Goal: Task Accomplishment & Management: Manage account settings

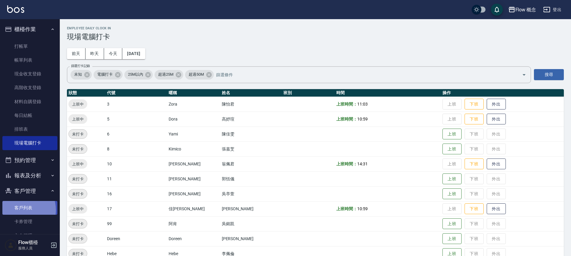
click at [20, 210] on link "客戶列表" at bounding box center [29, 208] width 55 height 14
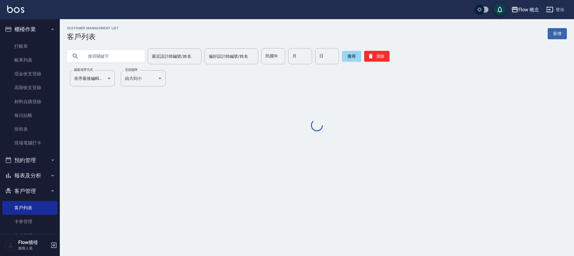
click at [94, 61] on input "text" at bounding box center [112, 56] width 56 height 16
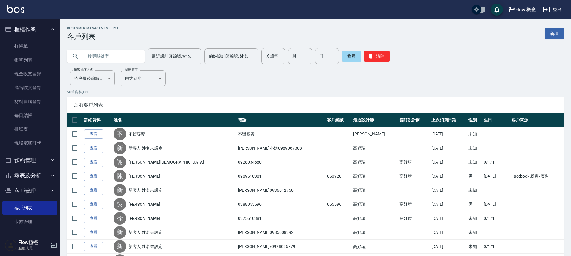
type input "ㄨ"
type input "[PERSON_NAME]"
click at [342, 57] on button "搜尋" at bounding box center [351, 56] width 19 height 11
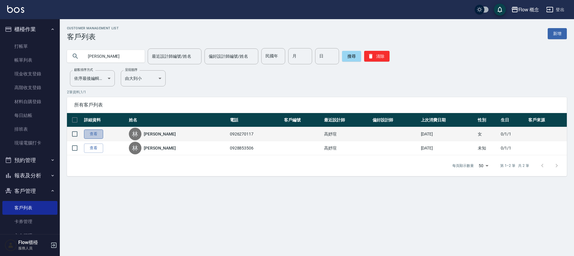
click at [95, 135] on link "查看" at bounding box center [93, 133] width 19 height 9
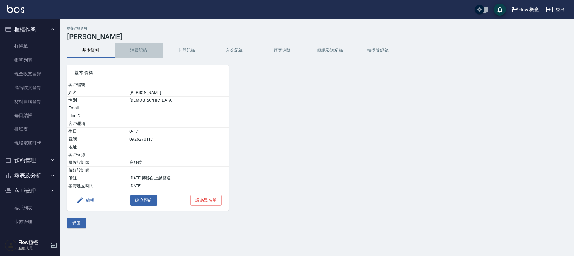
click at [132, 53] on button "消費記錄" at bounding box center [139, 50] width 48 height 14
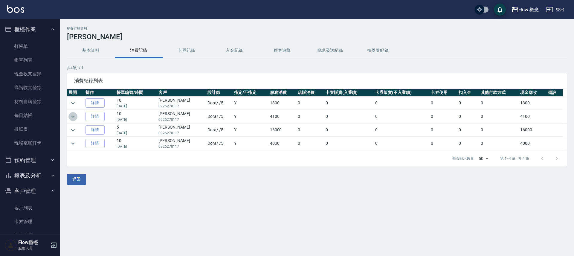
click at [74, 115] on icon "expand row" at bounding box center [72, 116] width 7 height 7
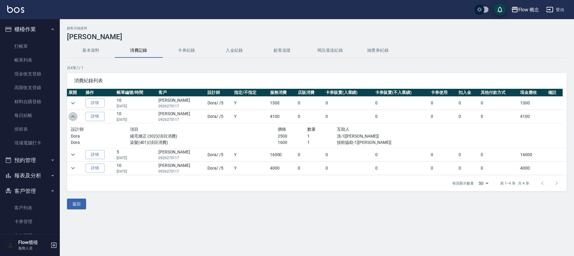
click at [74, 116] on icon "expand row" at bounding box center [72, 116] width 7 height 7
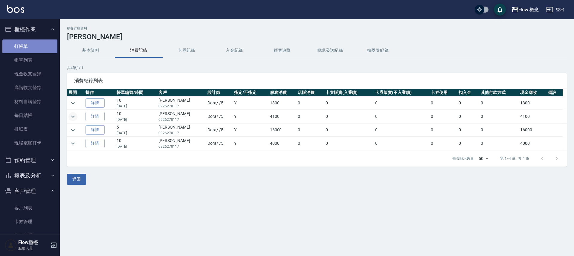
click at [40, 47] on link "打帳單" at bounding box center [29, 46] width 55 height 14
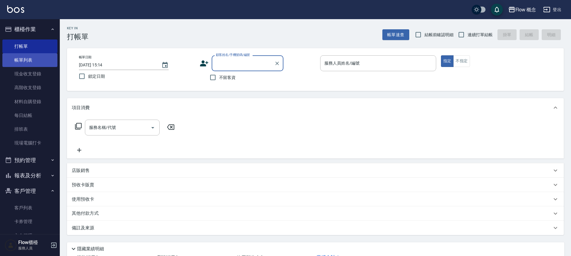
click at [17, 57] on link "帳單列表" at bounding box center [29, 60] width 55 height 14
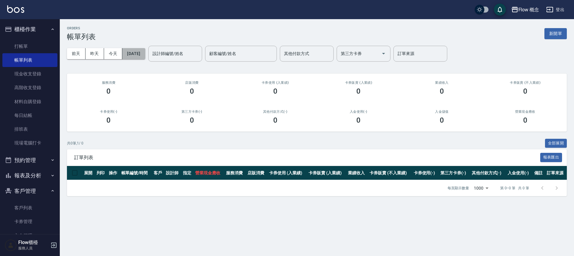
click at [138, 57] on button "[DATE]" at bounding box center [133, 53] width 23 height 11
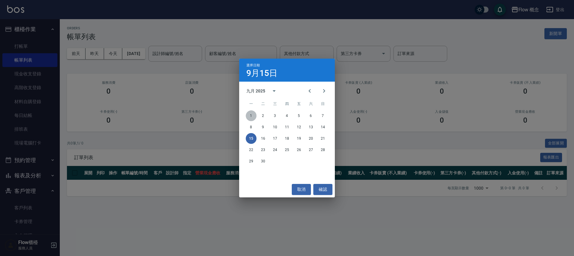
click at [253, 117] on button "1" at bounding box center [251, 115] width 11 height 11
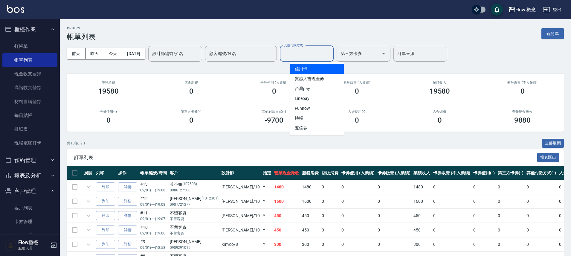
click at [306, 56] on input "其他付款方式" at bounding box center [307, 53] width 48 height 10
click at [305, 72] on span "信用卡" at bounding box center [317, 69] width 54 height 10
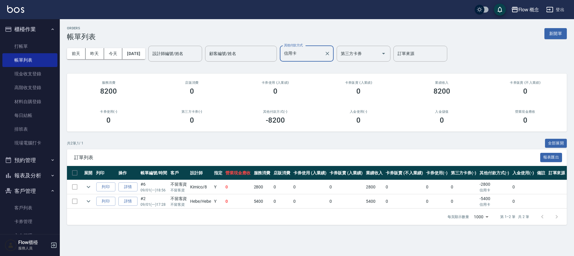
click at [300, 55] on input "信用卡" at bounding box center [302, 53] width 39 height 10
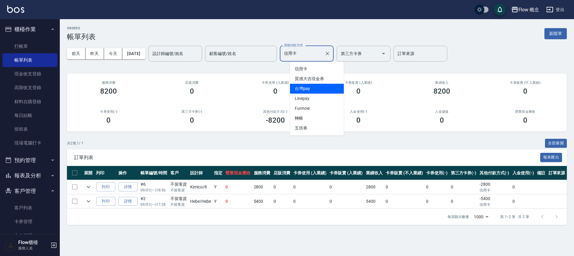
click at [307, 86] on span "台灣pay" at bounding box center [317, 89] width 54 height 10
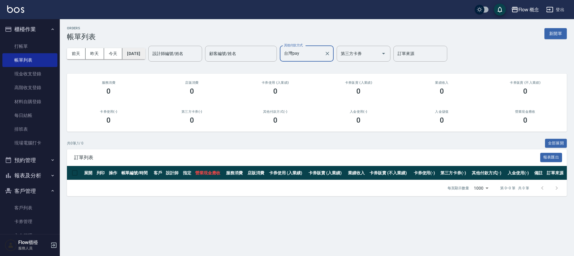
click at [142, 54] on button "[DATE]" at bounding box center [133, 53] width 23 height 11
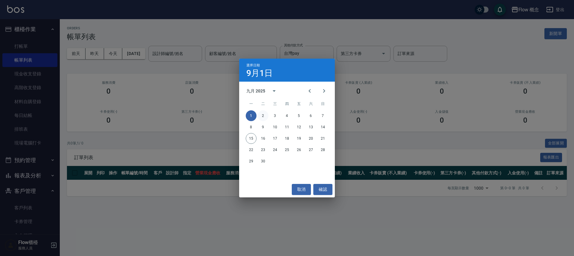
click at [264, 118] on button "2" at bounding box center [263, 115] width 11 height 11
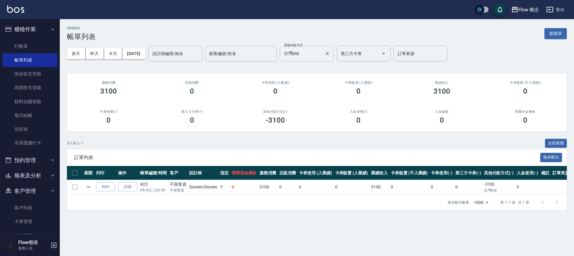
click at [321, 54] on input "台灣pay" at bounding box center [302, 53] width 39 height 10
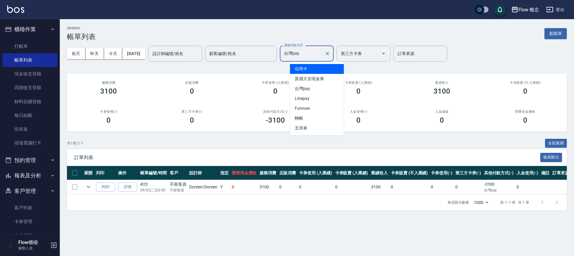
click at [318, 68] on span "信用卡" at bounding box center [317, 69] width 54 height 10
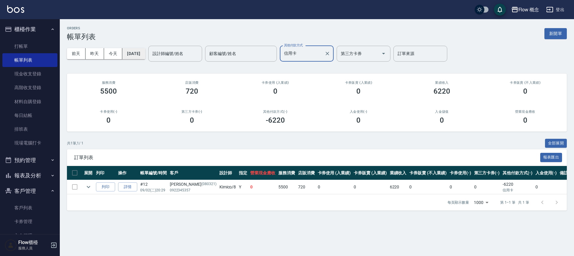
click at [129, 54] on button "[DATE]" at bounding box center [133, 53] width 23 height 11
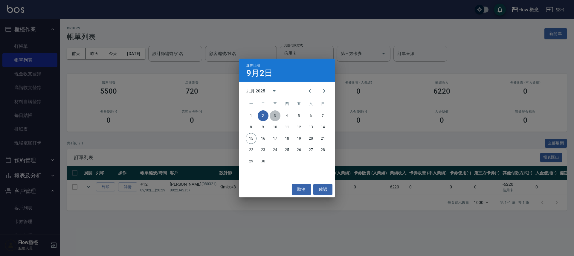
click at [273, 115] on button "3" at bounding box center [275, 115] width 11 height 11
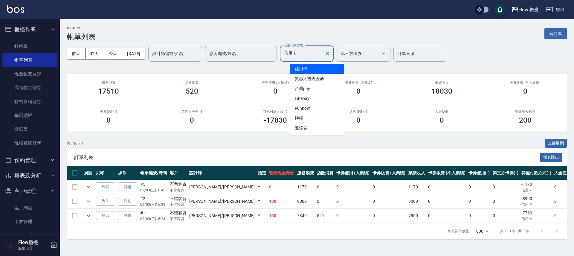
click at [320, 54] on input "信用卡" at bounding box center [302, 53] width 39 height 10
click at [315, 90] on span "台灣pay" at bounding box center [317, 89] width 54 height 10
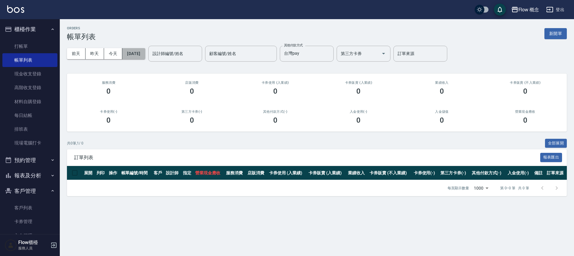
click at [145, 50] on button "[DATE]" at bounding box center [133, 53] width 23 height 11
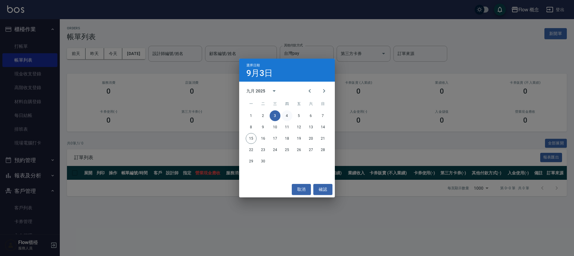
click at [286, 118] on button "4" at bounding box center [287, 115] width 11 height 11
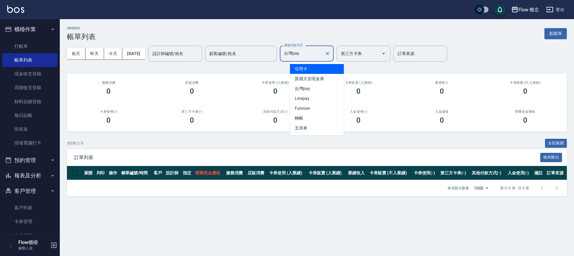
click at [317, 57] on input "台灣pay" at bounding box center [302, 53] width 39 height 10
click at [314, 70] on span "信用卡" at bounding box center [317, 69] width 54 height 10
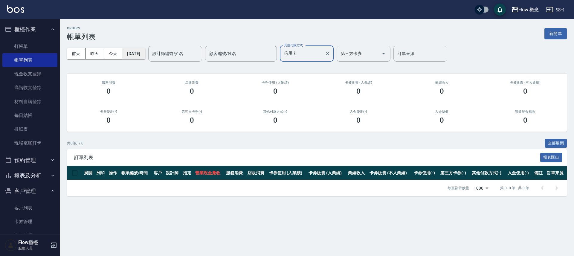
click at [128, 51] on button "[DATE]" at bounding box center [133, 53] width 23 height 11
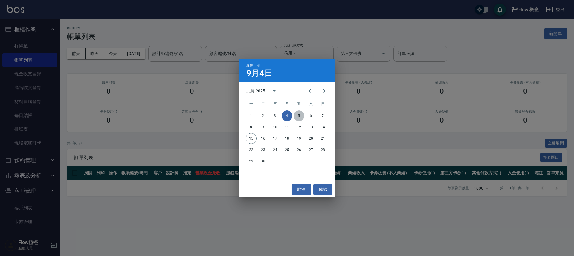
click at [301, 118] on button "5" at bounding box center [299, 115] width 11 height 11
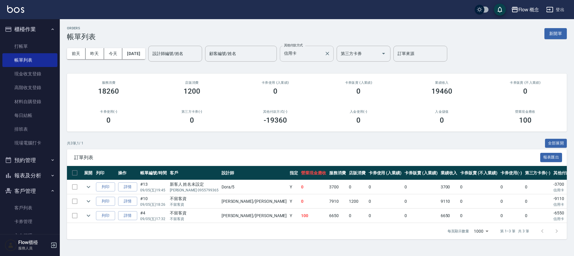
click at [316, 54] on input "信用卡" at bounding box center [302, 53] width 39 height 10
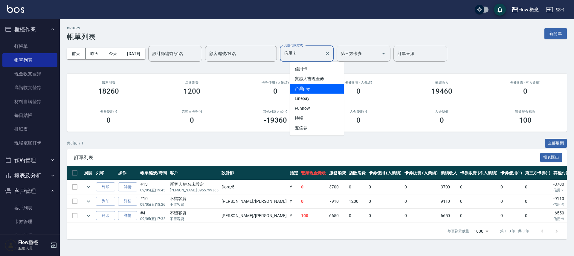
click at [316, 88] on span "台灣pay" at bounding box center [317, 89] width 54 height 10
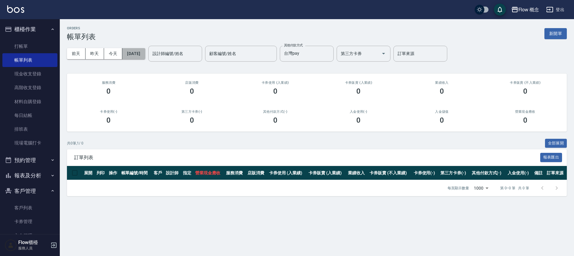
click at [144, 53] on button "[DATE]" at bounding box center [133, 53] width 23 height 11
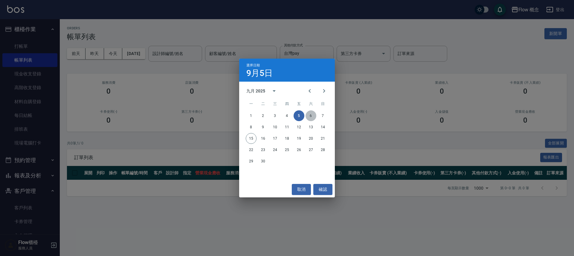
click at [314, 116] on button "6" at bounding box center [311, 115] width 11 height 11
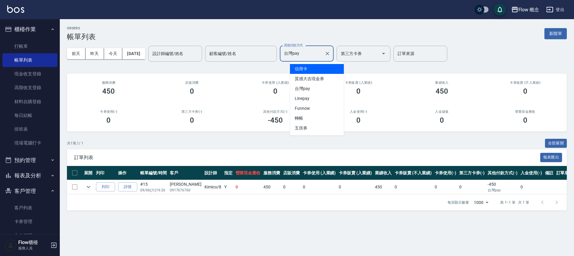
click at [322, 56] on input "台灣pay" at bounding box center [302, 53] width 39 height 10
click at [316, 71] on span "信用卡" at bounding box center [317, 69] width 54 height 10
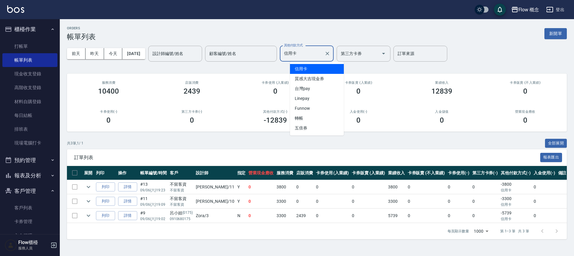
click at [316, 54] on input "信用卡" at bounding box center [302, 53] width 39 height 10
click at [308, 85] on span "台灣pay" at bounding box center [317, 89] width 54 height 10
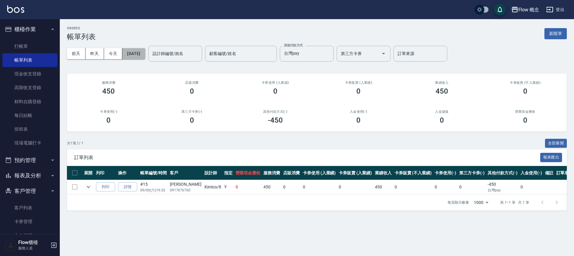
click at [145, 56] on button "[DATE]" at bounding box center [133, 53] width 23 height 11
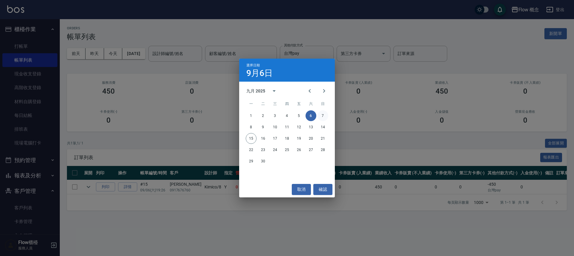
click at [323, 115] on button "7" at bounding box center [323, 115] width 11 height 11
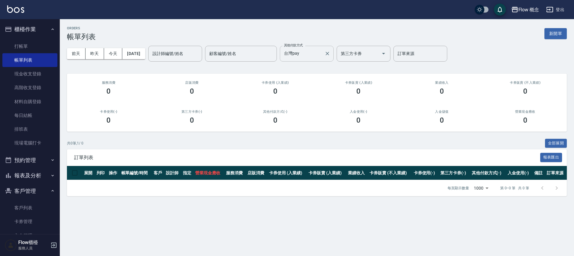
click at [315, 52] on input "台灣pay" at bounding box center [302, 53] width 39 height 10
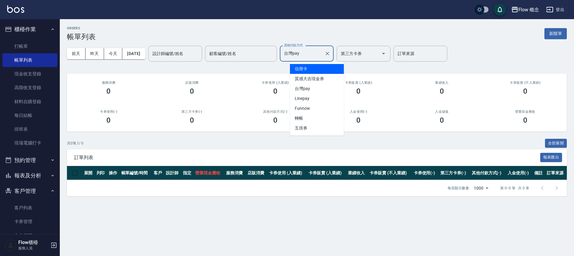
click at [316, 70] on span "信用卡" at bounding box center [317, 69] width 54 height 10
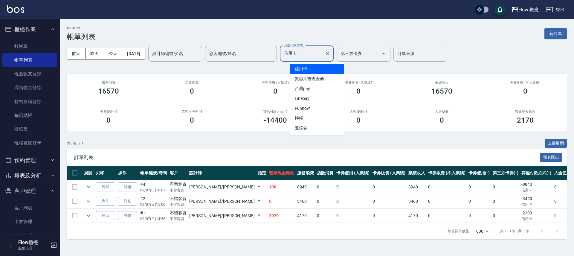
drag, startPoint x: 321, startPoint y: 52, endPoint x: 318, endPoint y: 58, distance: 6.4
click at [320, 53] on input "信用卡" at bounding box center [302, 53] width 39 height 10
click at [308, 91] on span "台灣pay" at bounding box center [317, 89] width 54 height 10
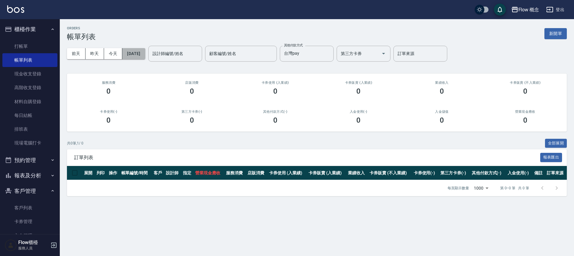
click at [144, 56] on button "[DATE]" at bounding box center [133, 53] width 23 height 11
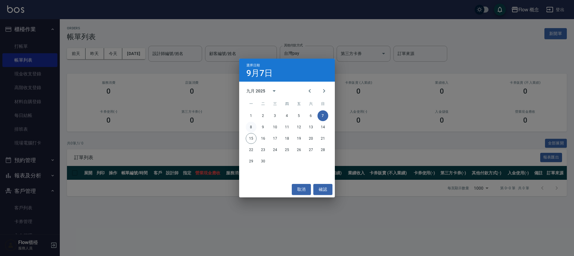
click at [253, 128] on button "8" at bounding box center [251, 127] width 11 height 11
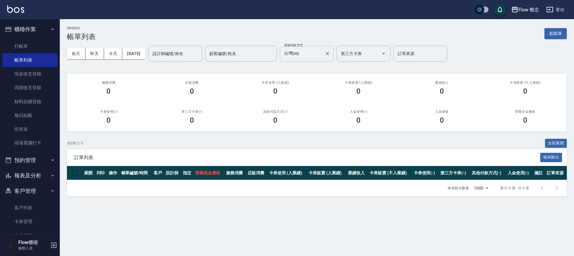
click at [320, 59] on input "台灣pay" at bounding box center [302, 53] width 39 height 10
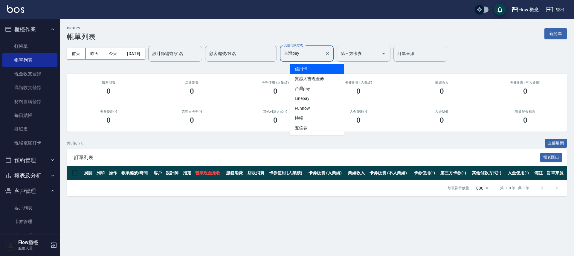
click at [319, 71] on span "信用卡" at bounding box center [317, 69] width 54 height 10
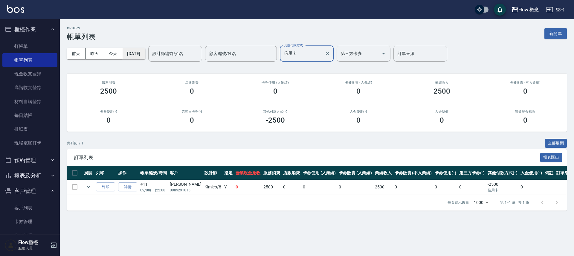
click at [142, 51] on button "[DATE]" at bounding box center [133, 53] width 23 height 11
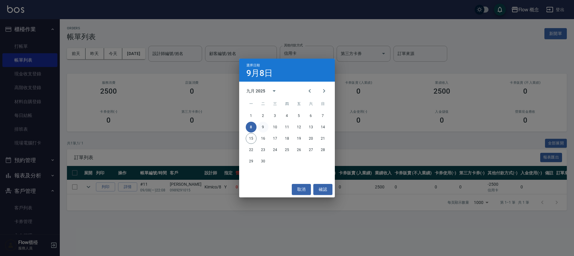
click at [261, 128] on button "9" at bounding box center [263, 127] width 11 height 11
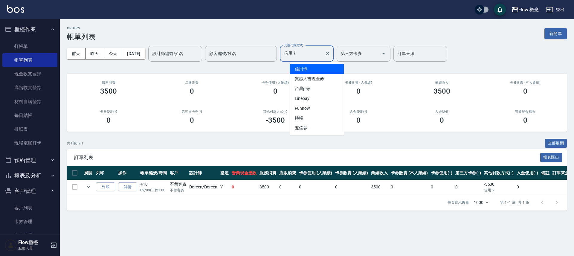
click at [314, 51] on input "信用卡" at bounding box center [302, 53] width 39 height 10
click at [320, 89] on span "台灣pay" at bounding box center [317, 89] width 54 height 10
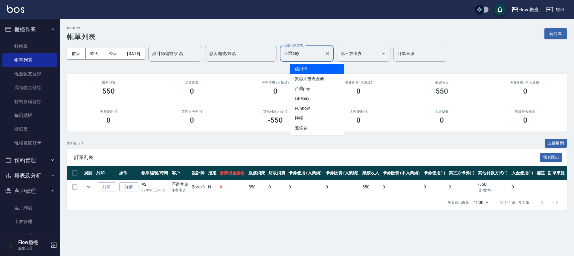
click at [322, 56] on input "台灣pay" at bounding box center [302, 53] width 39 height 10
click at [320, 70] on span "信用卡" at bounding box center [317, 69] width 54 height 10
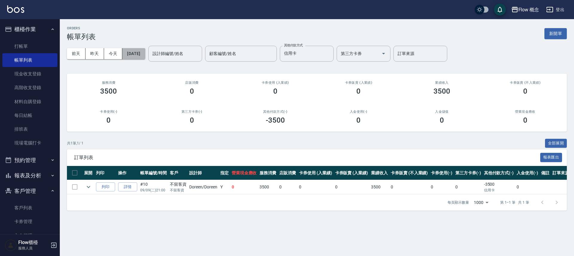
click at [142, 56] on button "[DATE]" at bounding box center [133, 53] width 23 height 11
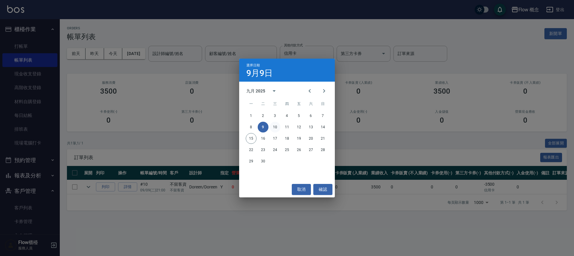
click at [276, 127] on button "10" at bounding box center [275, 127] width 11 height 11
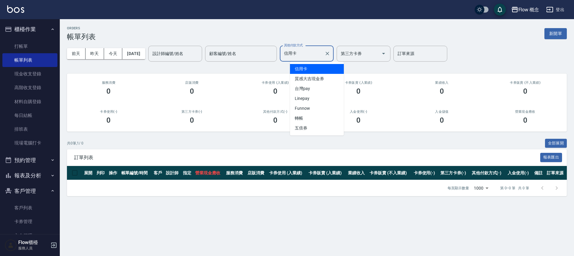
click at [312, 56] on input "信用卡" at bounding box center [302, 53] width 39 height 10
click at [309, 87] on span "台灣pay" at bounding box center [317, 89] width 54 height 10
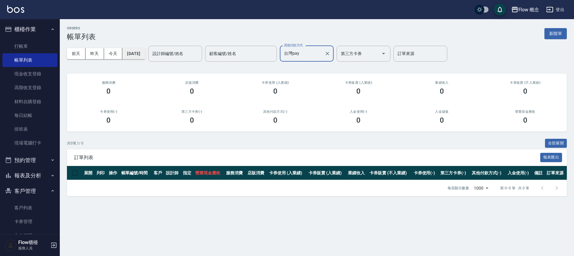
click at [143, 51] on button "[DATE]" at bounding box center [133, 53] width 23 height 11
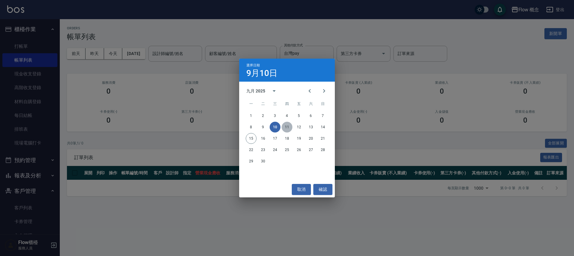
click at [286, 126] on button "11" at bounding box center [287, 127] width 11 height 11
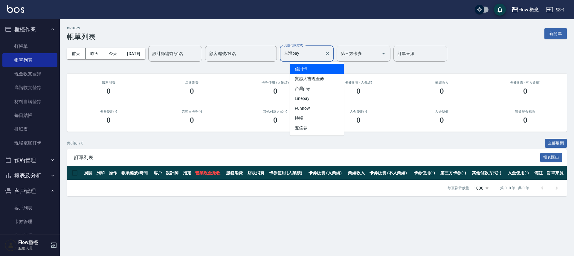
click at [314, 56] on input "台灣pay" at bounding box center [302, 53] width 39 height 10
click at [315, 72] on span "信用卡" at bounding box center [317, 69] width 54 height 10
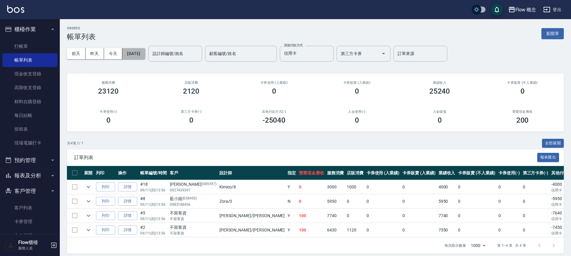
click at [145, 56] on button "[DATE]" at bounding box center [133, 53] width 23 height 11
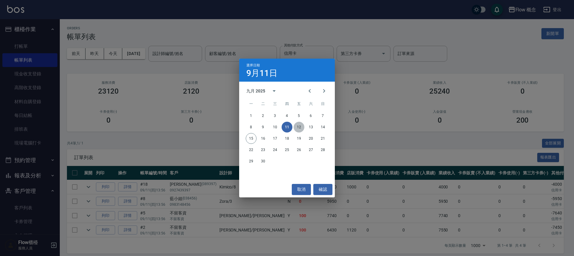
click at [297, 127] on button "12" at bounding box center [299, 127] width 11 height 11
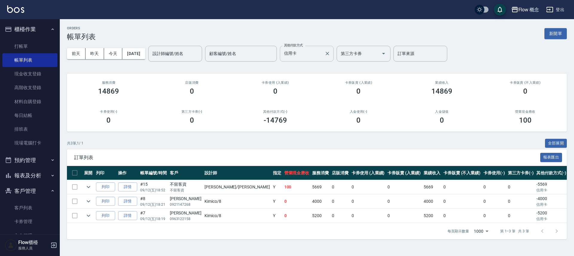
click at [318, 54] on input "信用卡" at bounding box center [302, 53] width 39 height 10
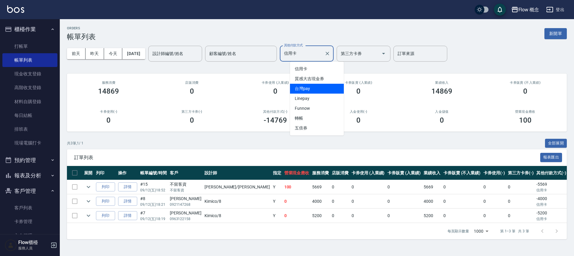
click at [309, 86] on span "台灣pay" at bounding box center [317, 89] width 54 height 10
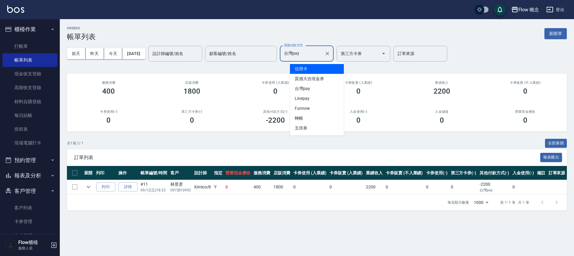
click at [314, 51] on input "台灣pay" at bounding box center [302, 53] width 39 height 10
click at [313, 68] on span "信用卡" at bounding box center [317, 69] width 54 height 10
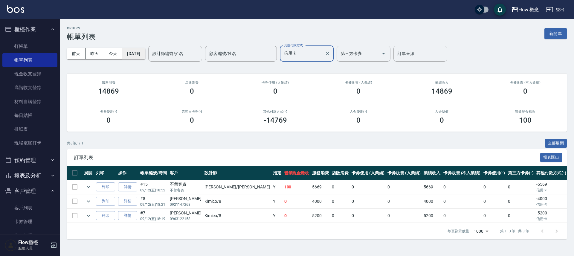
click at [145, 52] on button "[DATE]" at bounding box center [133, 53] width 23 height 11
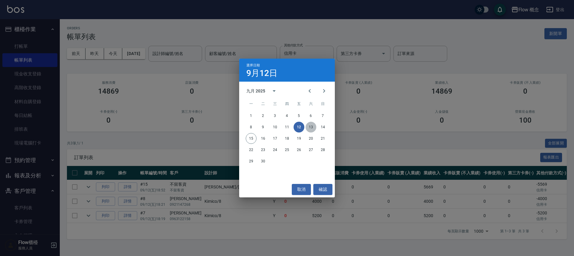
click at [312, 128] on button "13" at bounding box center [311, 127] width 11 height 11
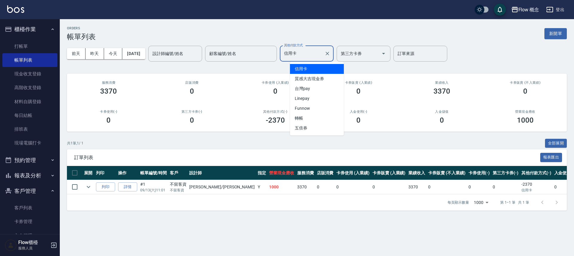
click at [317, 57] on input "信用卡" at bounding box center [302, 53] width 39 height 10
click at [323, 89] on span "台灣pay" at bounding box center [317, 89] width 54 height 10
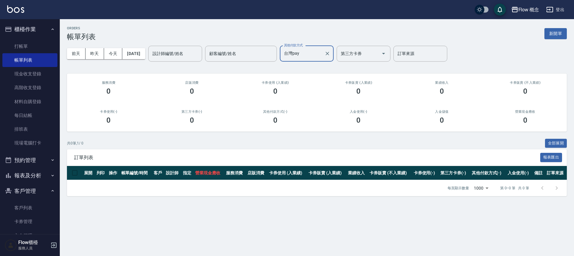
click at [313, 54] on input "台灣pay" at bounding box center [302, 53] width 39 height 10
click at [310, 65] on span "信用卡" at bounding box center [317, 69] width 54 height 10
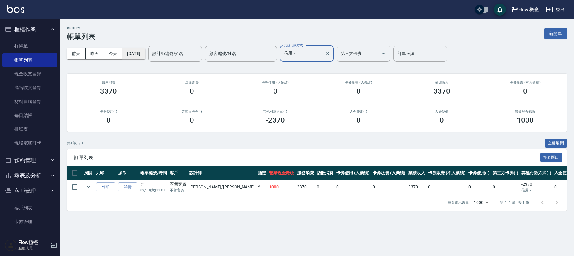
click at [144, 52] on button "[DATE]" at bounding box center [133, 53] width 23 height 11
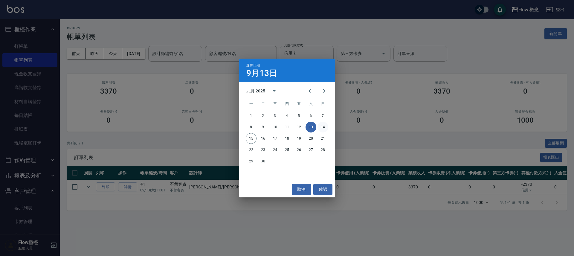
click at [323, 126] on button "14" at bounding box center [323, 127] width 11 height 11
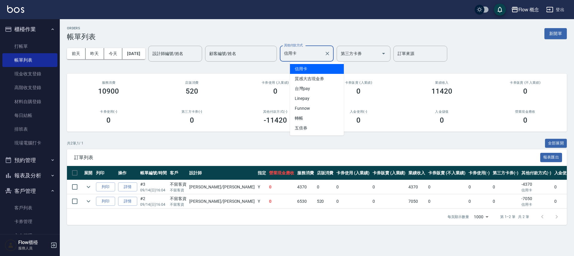
drag, startPoint x: 313, startPoint y: 49, endPoint x: 307, endPoint y: 73, distance: 24.4
click at [313, 49] on input "信用卡" at bounding box center [302, 53] width 39 height 10
click at [311, 87] on span "台灣pay" at bounding box center [317, 89] width 54 height 10
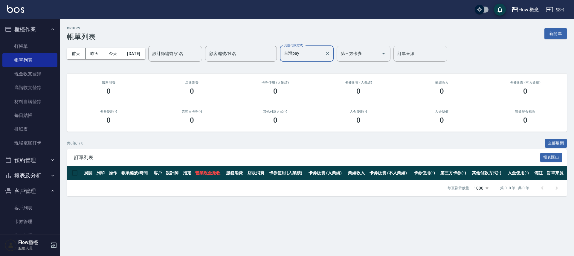
click at [312, 51] on input "台灣pay" at bounding box center [302, 53] width 39 height 10
click at [311, 70] on span "信用卡" at bounding box center [317, 69] width 54 height 10
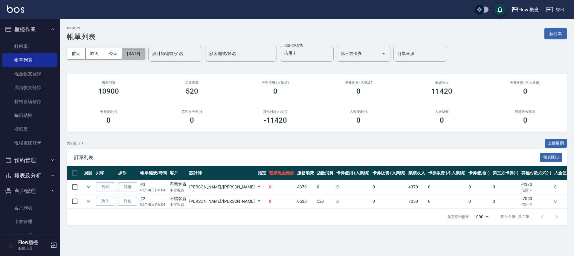
click at [143, 57] on button "[DATE]" at bounding box center [133, 53] width 23 height 11
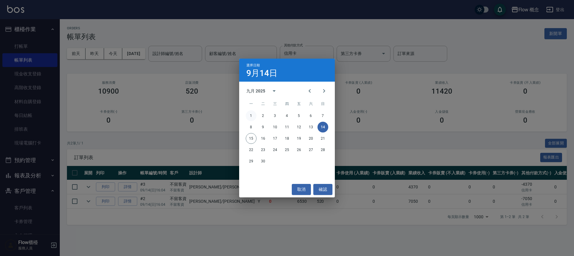
click at [251, 118] on button "1" at bounding box center [251, 115] width 11 height 11
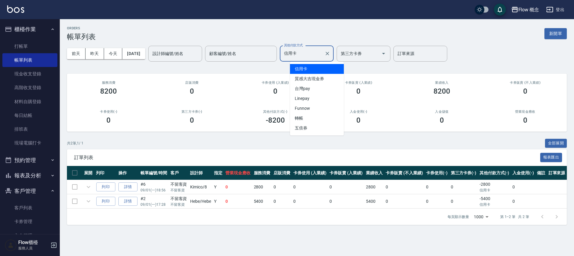
click at [322, 55] on input "信用卡" at bounding box center [302, 53] width 39 height 10
click at [302, 116] on span "轉帳" at bounding box center [317, 118] width 54 height 10
type input "轉帳"
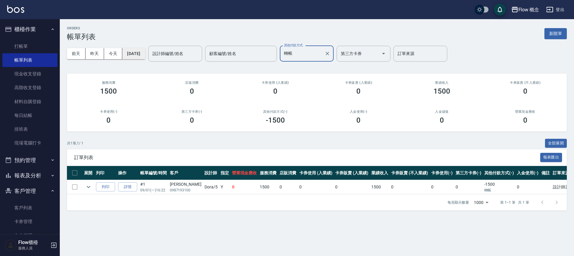
click at [145, 52] on button "[DATE]" at bounding box center [133, 53] width 23 height 11
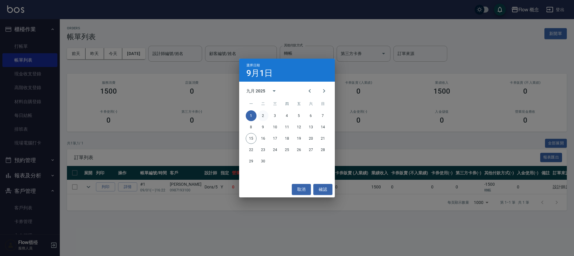
click at [263, 118] on button "2" at bounding box center [263, 115] width 11 height 11
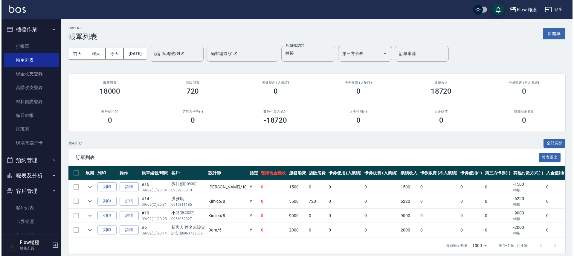
scroll to position [9, 0]
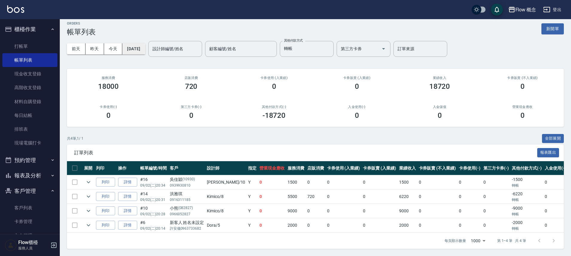
click at [145, 44] on button "[DATE]" at bounding box center [133, 48] width 23 height 11
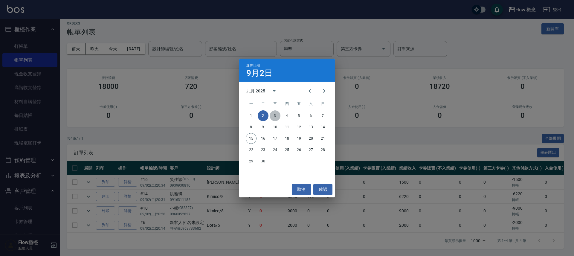
click at [272, 115] on button "3" at bounding box center [275, 115] width 11 height 11
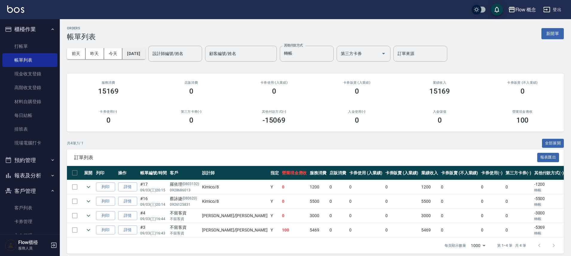
click at [143, 55] on button "[DATE]" at bounding box center [133, 53] width 23 height 11
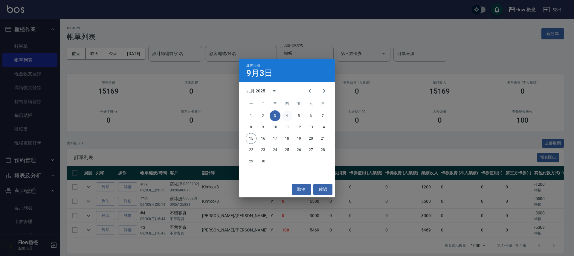
click at [288, 117] on button "4" at bounding box center [287, 115] width 11 height 11
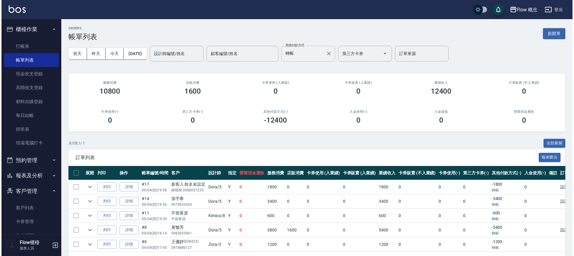
scroll to position [24, 0]
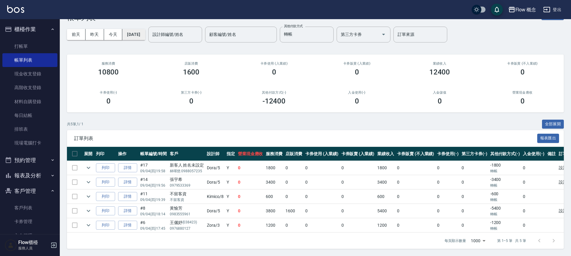
click at [145, 35] on button "[DATE]" at bounding box center [133, 34] width 23 height 11
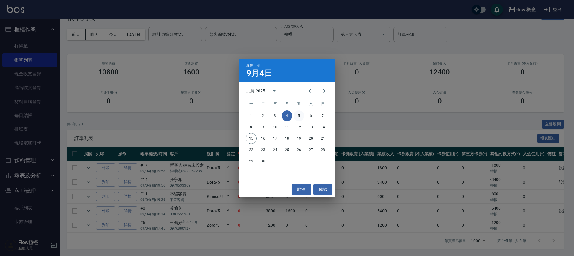
click at [299, 116] on button "5" at bounding box center [299, 115] width 11 height 11
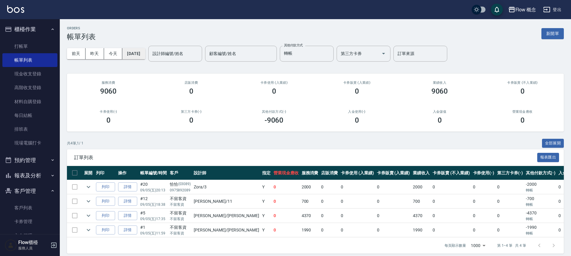
click at [145, 52] on button "[DATE]" at bounding box center [133, 53] width 23 height 11
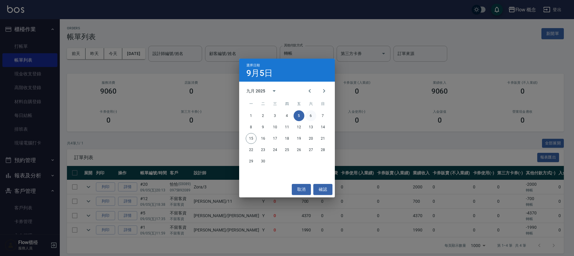
click at [309, 116] on button "6" at bounding box center [311, 115] width 11 height 11
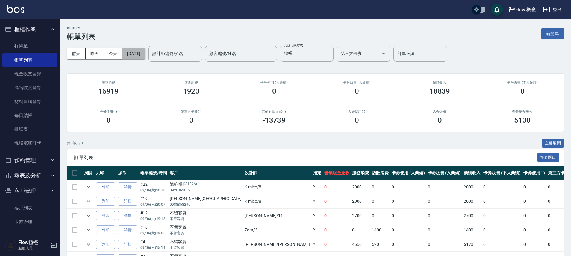
click at [145, 54] on button "[DATE]" at bounding box center [133, 53] width 23 height 11
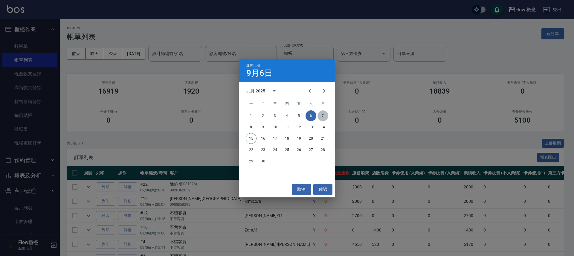
click at [319, 116] on button "7" at bounding box center [323, 115] width 11 height 11
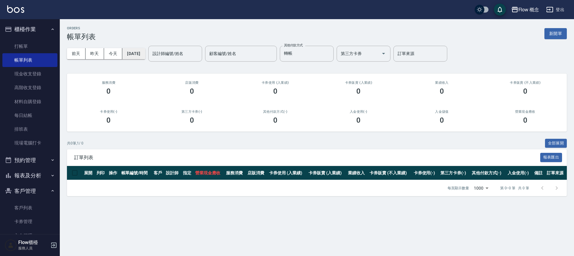
click at [145, 55] on button "[DATE]" at bounding box center [133, 53] width 23 height 11
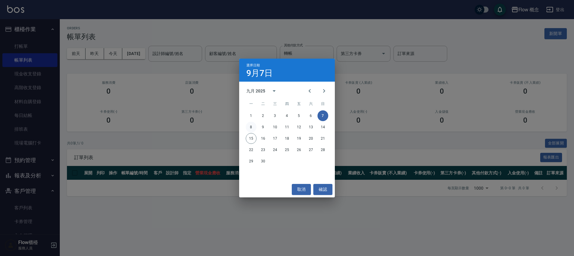
click at [251, 128] on button "8" at bounding box center [251, 127] width 11 height 11
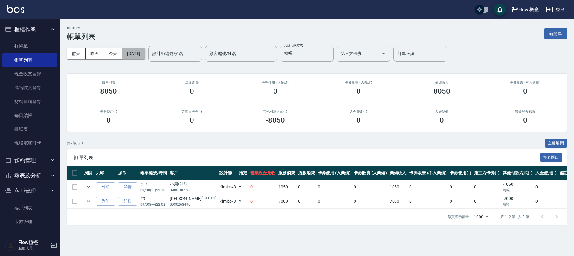
click at [145, 51] on button "[DATE]" at bounding box center [133, 53] width 23 height 11
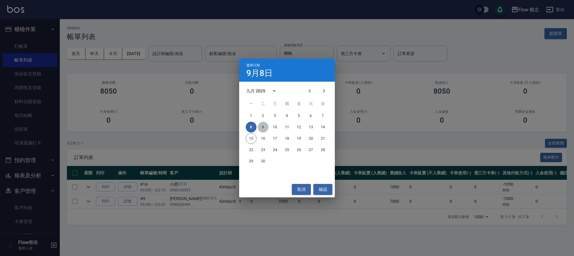
click at [264, 127] on button "9" at bounding box center [263, 127] width 11 height 11
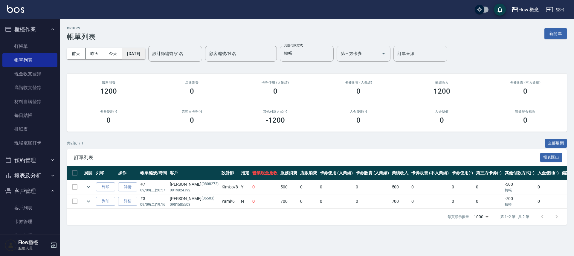
click at [140, 48] on button "[DATE]" at bounding box center [133, 53] width 23 height 11
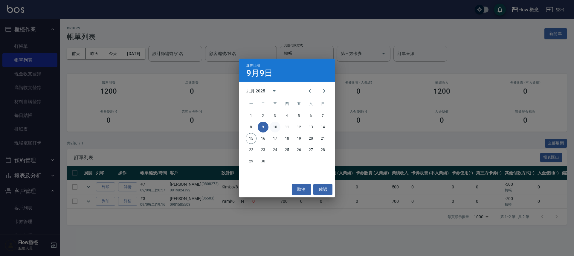
click at [276, 129] on button "10" at bounding box center [275, 127] width 11 height 11
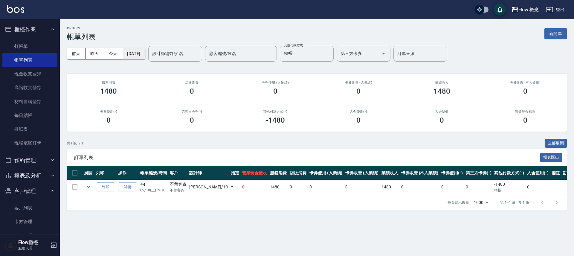
click at [137, 53] on button "[DATE]" at bounding box center [133, 53] width 23 height 11
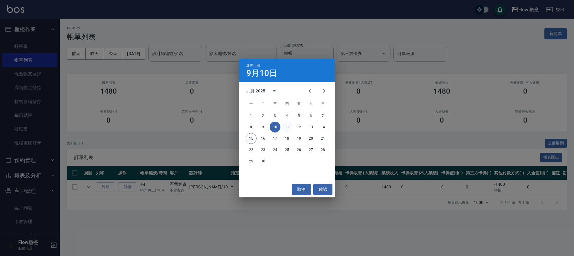
click at [288, 125] on button "11" at bounding box center [287, 127] width 11 height 11
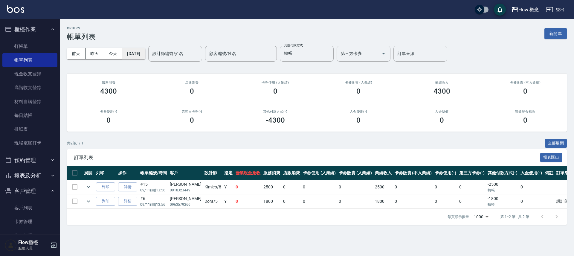
click at [145, 57] on button "[DATE]" at bounding box center [133, 53] width 23 height 11
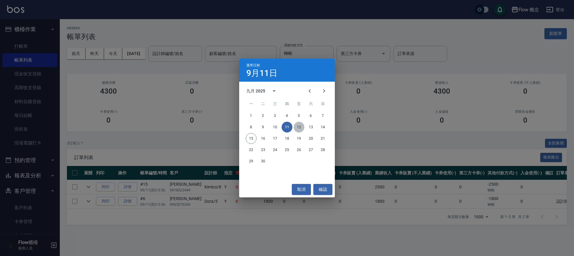
click at [303, 128] on button "12" at bounding box center [299, 127] width 11 height 11
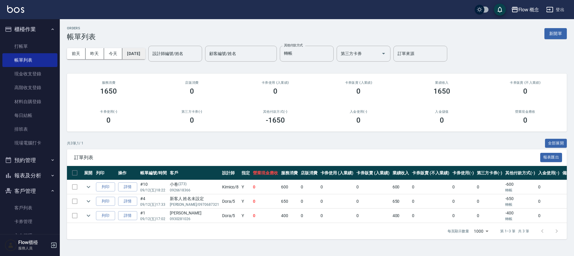
click at [145, 54] on button "[DATE]" at bounding box center [133, 53] width 23 height 11
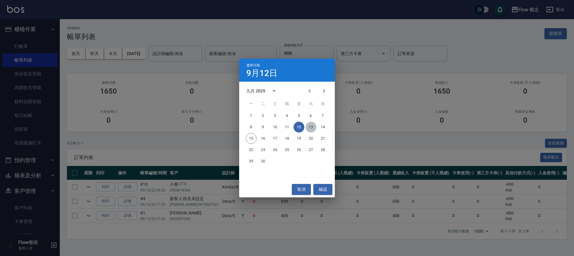
click at [311, 128] on button "13" at bounding box center [311, 127] width 11 height 11
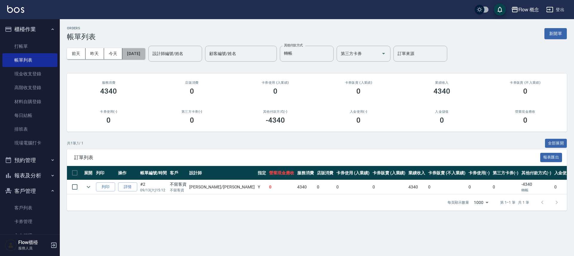
click at [141, 51] on button "[DATE]" at bounding box center [133, 53] width 23 height 11
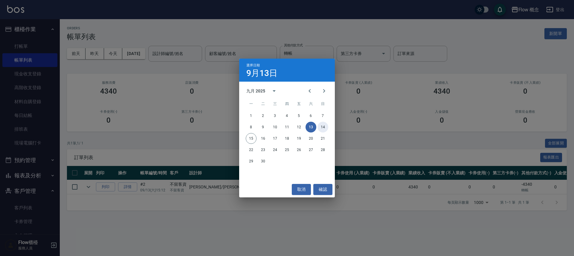
click at [324, 127] on button "14" at bounding box center [323, 127] width 11 height 11
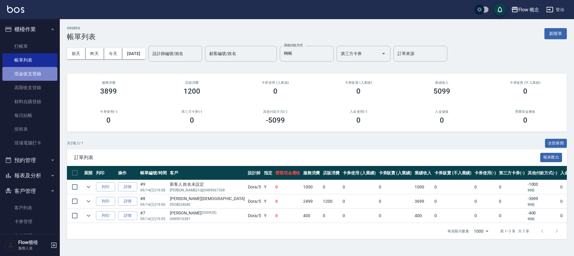
click at [31, 72] on link "現金收支登錄" at bounding box center [29, 74] width 55 height 14
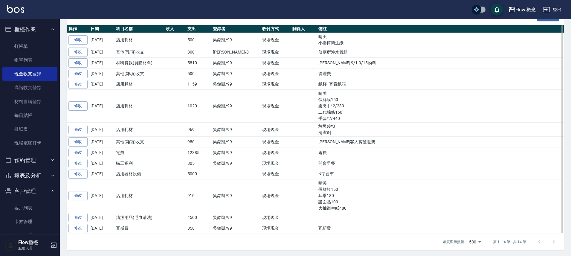
scroll to position [126, 0]
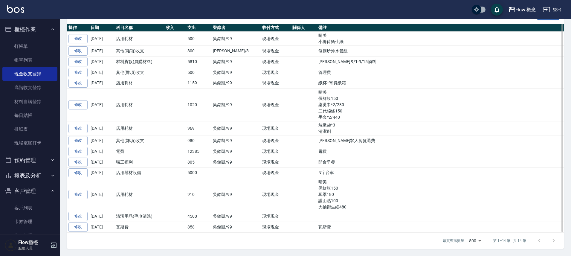
click at [398, 106] on td "晴美 保鮮膜150 染燙巾*2/280 二代棉條150 手套*2/440" at bounding box center [440, 105] width 247 height 33
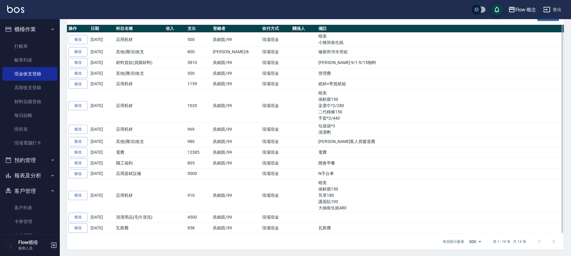
scroll to position [125, 0]
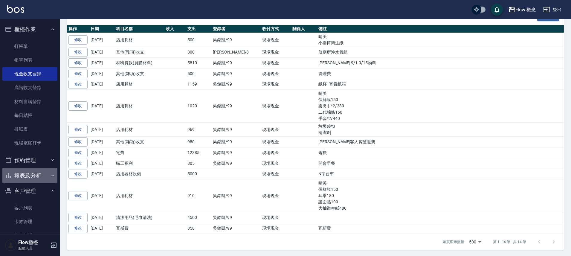
click at [41, 175] on button "報表及分析" at bounding box center [29, 176] width 55 height 16
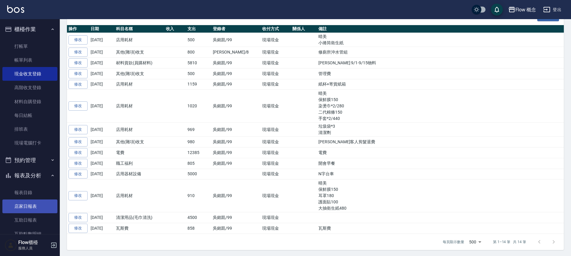
click at [36, 204] on link "店家日報表" at bounding box center [29, 206] width 55 height 14
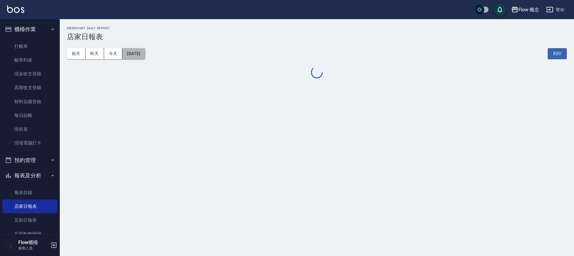
click at [141, 49] on button "[DATE]" at bounding box center [133, 53] width 23 height 11
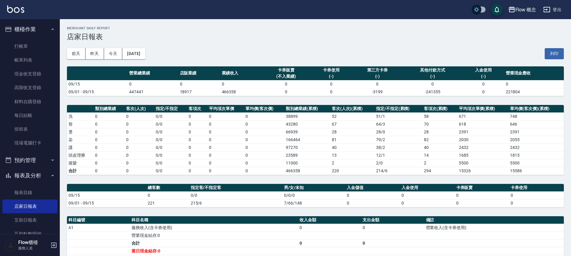
click at [144, 48] on div "前天 昨天 今天 2025/09/15 列印" at bounding box center [315, 53] width 497 height 25
click at [145, 52] on button "[DATE]" at bounding box center [133, 53] width 23 height 11
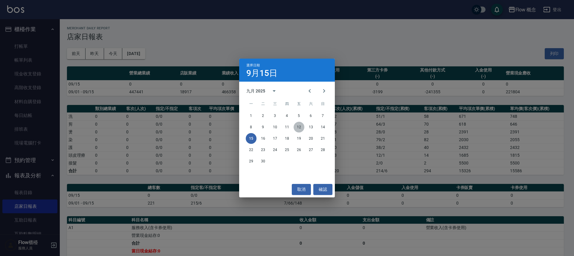
click at [301, 127] on button "12" at bounding box center [299, 127] width 11 height 11
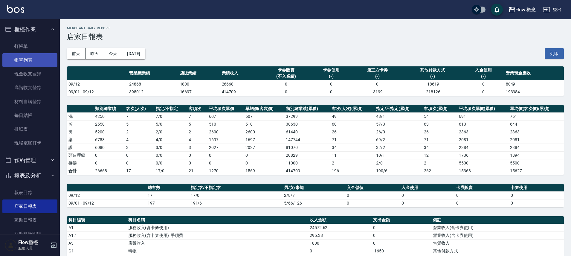
click at [23, 64] on link "帳單列表" at bounding box center [29, 60] width 55 height 14
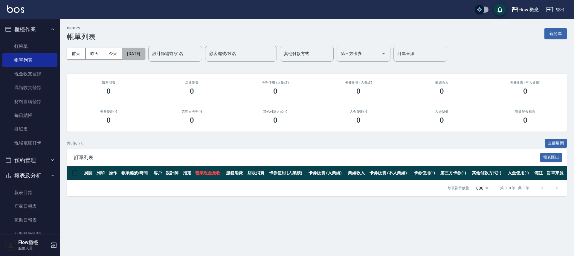
click at [128, 53] on button "[DATE]" at bounding box center [133, 53] width 23 height 11
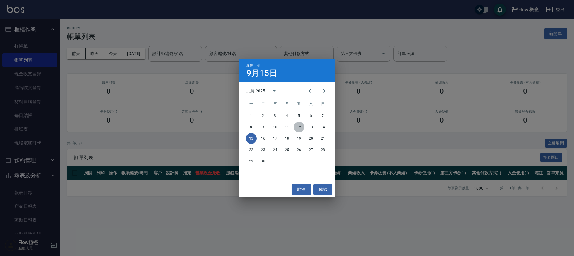
click at [298, 127] on button "12" at bounding box center [299, 127] width 11 height 11
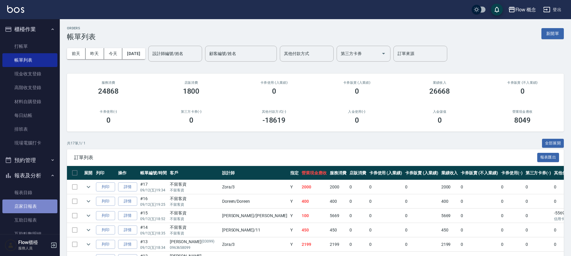
click at [39, 209] on link "店家日報表" at bounding box center [29, 206] width 55 height 14
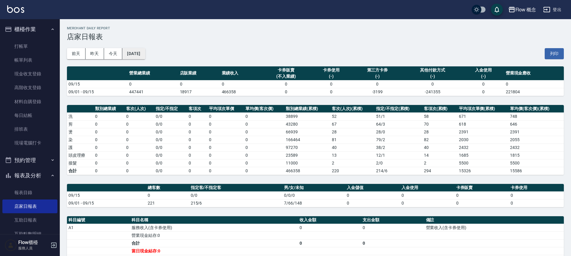
click at [145, 55] on button "[DATE]" at bounding box center [133, 53] width 23 height 11
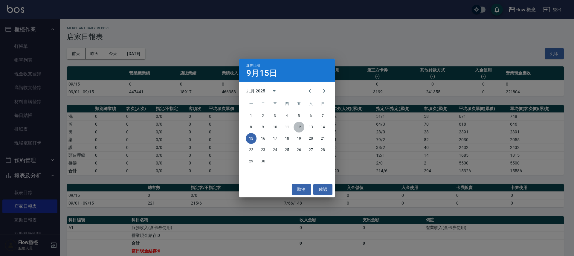
click at [296, 129] on button "12" at bounding box center [299, 127] width 11 height 11
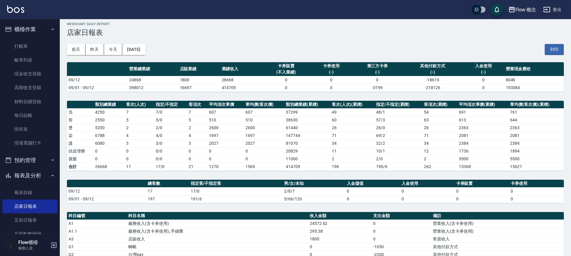
scroll to position [161, 0]
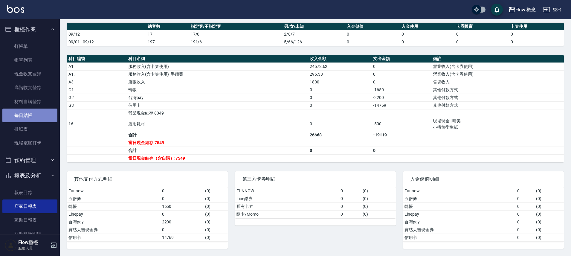
click at [33, 112] on link "每日結帳" at bounding box center [29, 116] width 55 height 14
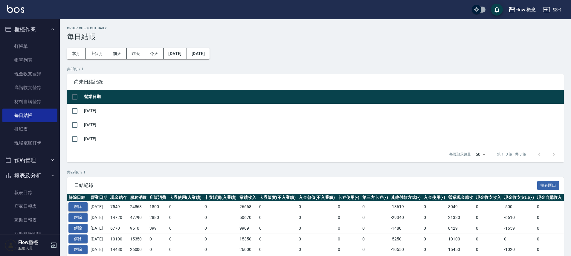
click at [83, 205] on button "解除" at bounding box center [77, 206] width 19 height 9
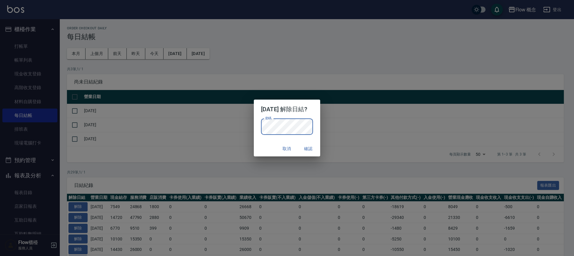
click at [309, 147] on button "確認" at bounding box center [308, 148] width 19 height 11
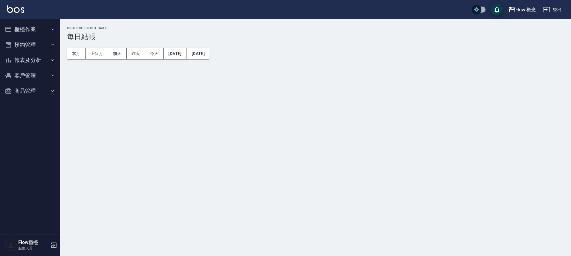
click at [33, 29] on button "櫃檯作業" at bounding box center [29, 30] width 55 height 16
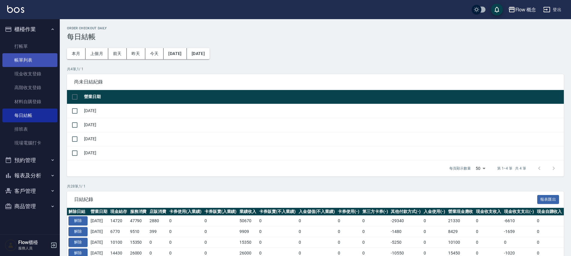
click at [26, 60] on link "帳單列表" at bounding box center [29, 60] width 55 height 14
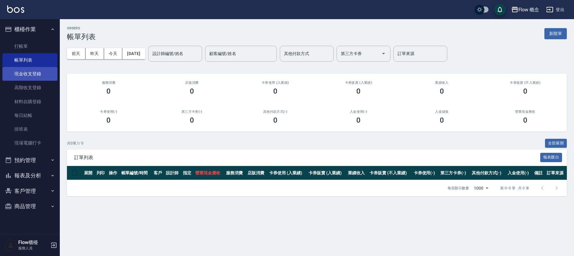
click at [26, 79] on link "現金收支登錄" at bounding box center [29, 74] width 55 height 14
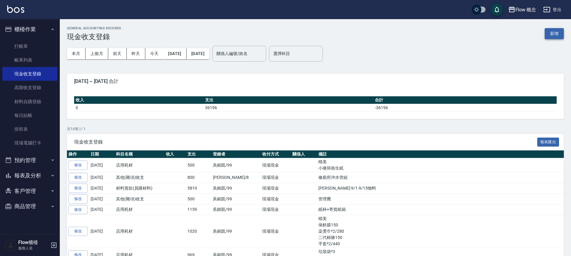
click at [555, 38] on button "新增" at bounding box center [554, 33] width 19 height 11
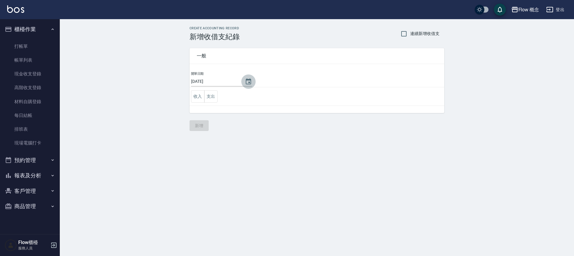
click at [241, 80] on button "Choose date, selected date is 2025-09-15" at bounding box center [248, 81] width 14 height 14
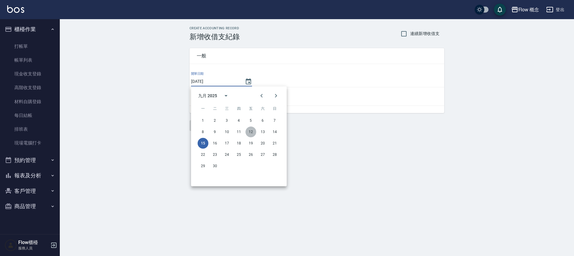
click at [247, 130] on button "12" at bounding box center [250, 131] width 11 height 11
type input "[DATE]"
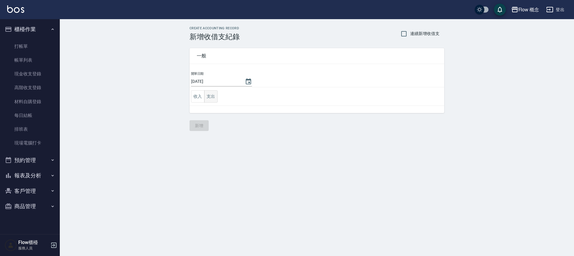
click at [212, 96] on button "支出" at bounding box center [210, 96] width 13 height 12
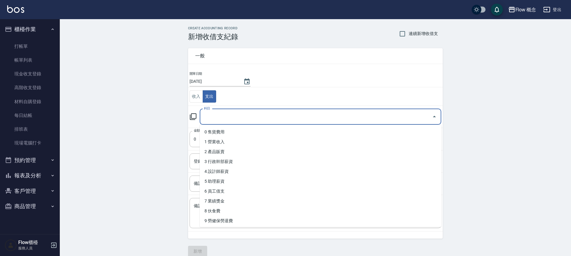
click at [213, 112] on input "科目" at bounding box center [315, 117] width 227 height 10
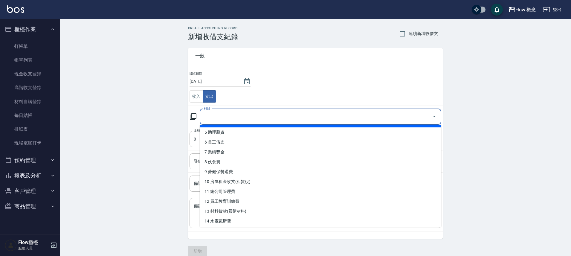
scroll to position [114, 0]
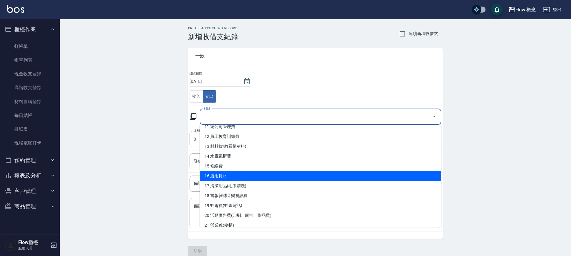
click at [240, 173] on li "16 店用耗材" at bounding box center [321, 176] width 242 height 10
type input "16 店用耗材"
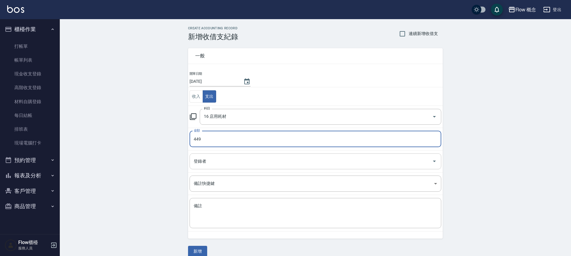
type input "449"
click at [234, 164] on input "登錄者" at bounding box center [310, 161] width 237 height 10
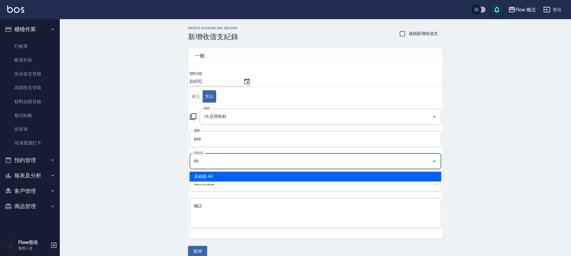
type input "99"
click at [129, 192] on div "CREATE ACCOUNTING RECORD 新增收借支紀錄 連續新增收借支 一般 開單日期 2025/09/12 收入 支出 科目 16 店用耗材 科目…" at bounding box center [315, 141] width 511 height 245
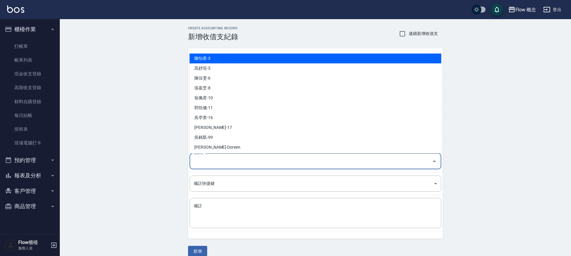
click at [210, 156] on input "登錄者" at bounding box center [310, 161] width 237 height 10
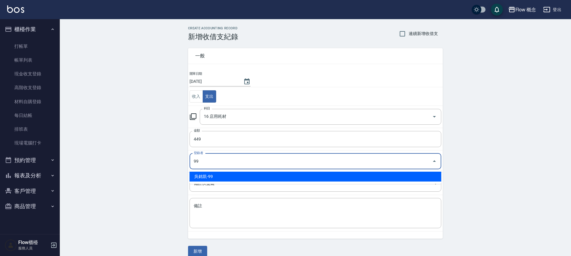
type input "吳銘凱-99"
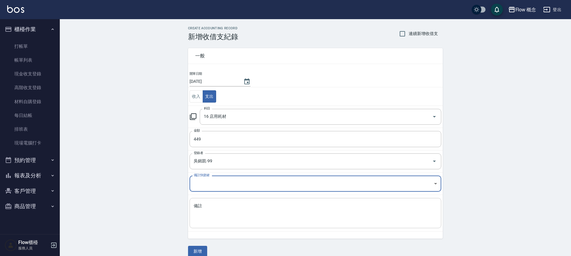
click at [213, 211] on textarea "備註" at bounding box center [315, 213] width 243 height 20
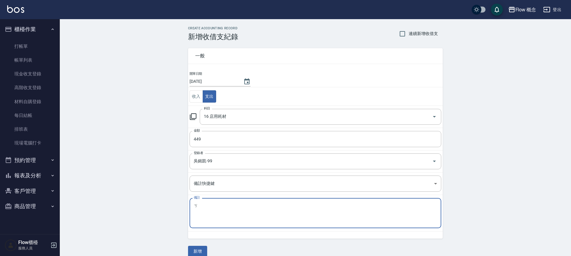
type textarea "ㄋ"
click at [210, 205] on textarea "滑鼠 墊子 文具 影印" at bounding box center [315, 213] width 243 height 20
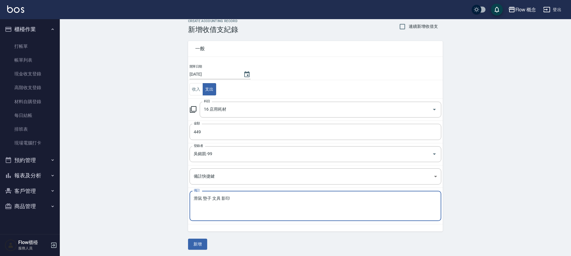
scroll to position [8, 0]
type textarea "滑鼠 墊子 文具 影印"
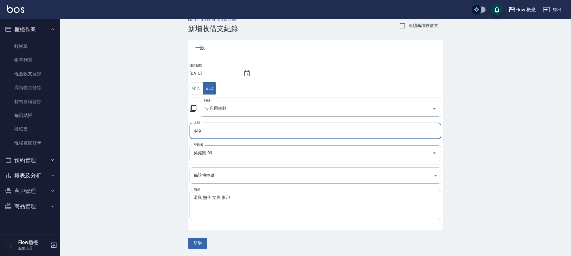
drag, startPoint x: 204, startPoint y: 132, endPoint x: 104, endPoint y: 132, distance: 99.9
click at [102, 131] on div "CREATE ACCOUNTING RECORD 新增收借支紀錄 連續新增收借支 一般 開單日期 2025/09/12 收入 支出 科目 16 店用耗材 科目…" at bounding box center [315, 133] width 511 height 245
type input "549"
click at [197, 244] on button "新增" at bounding box center [197, 243] width 19 height 11
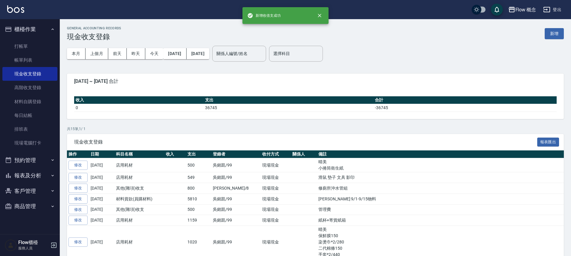
click at [33, 179] on button "報表及分析" at bounding box center [29, 176] width 55 height 16
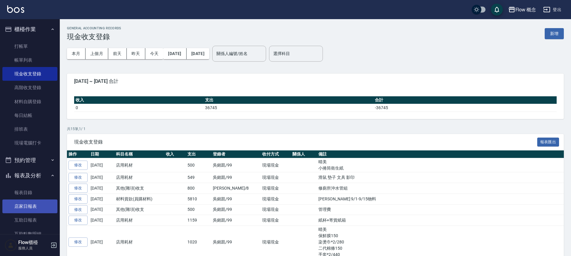
click at [32, 204] on link "店家日報表" at bounding box center [29, 206] width 55 height 14
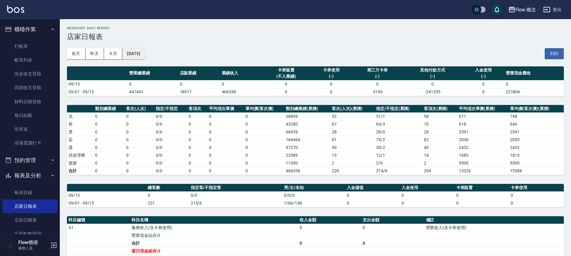
click at [144, 51] on button "[DATE]" at bounding box center [133, 53] width 23 height 11
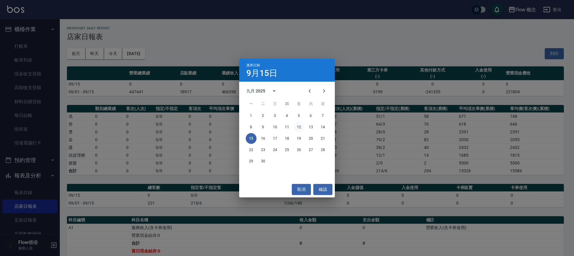
click at [300, 129] on button "12" at bounding box center [299, 127] width 11 height 11
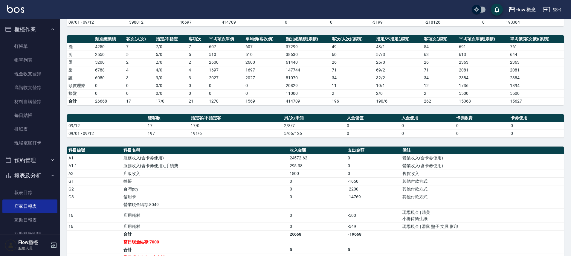
scroll to position [127, 0]
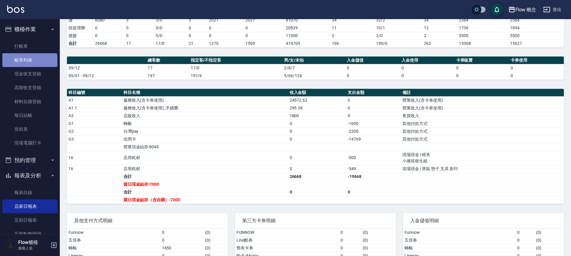
click at [29, 62] on link "帳單列表" at bounding box center [29, 60] width 55 height 14
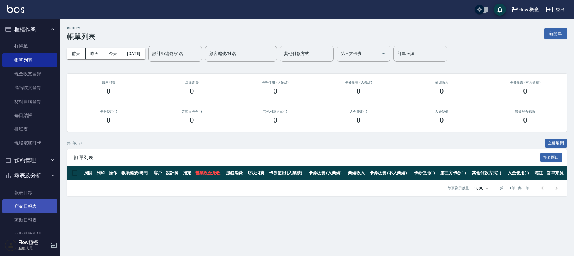
click at [25, 205] on link "店家日報表" at bounding box center [29, 206] width 55 height 14
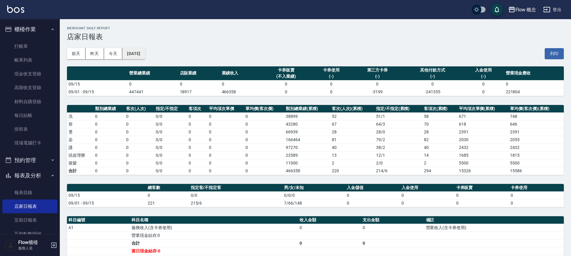
click at [145, 59] on button "[DATE]" at bounding box center [133, 53] width 23 height 11
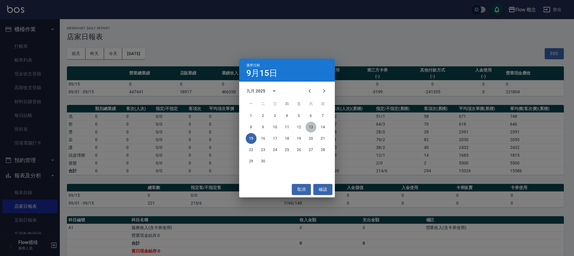
click at [312, 128] on button "13" at bounding box center [311, 127] width 11 height 11
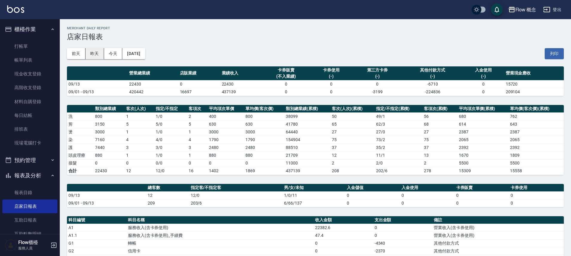
click at [99, 52] on button "昨天" at bounding box center [95, 53] width 19 height 11
click at [143, 49] on button "[DATE]" at bounding box center [133, 53] width 23 height 11
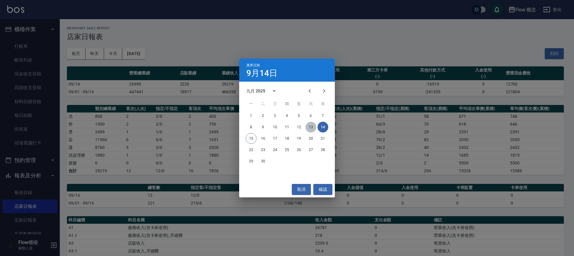
click at [311, 127] on button "13" at bounding box center [311, 127] width 11 height 11
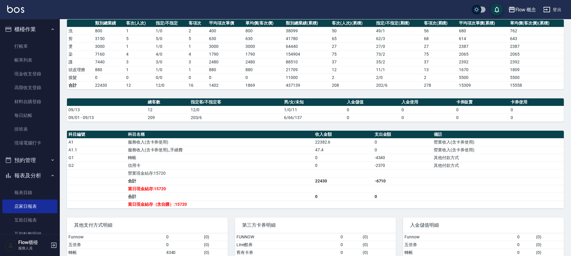
scroll to position [132, 0]
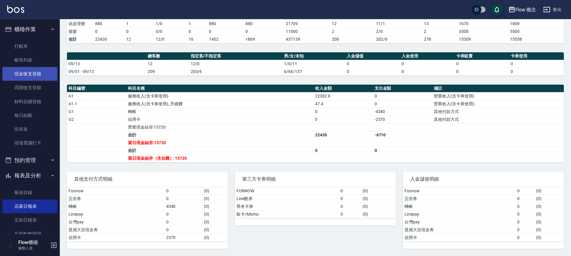
click at [29, 69] on link "現金收支登錄" at bounding box center [29, 74] width 55 height 14
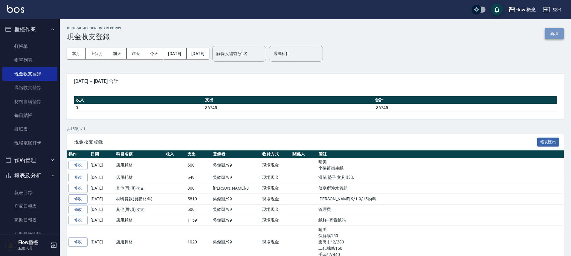
click at [556, 37] on button "新增" at bounding box center [554, 33] width 19 height 11
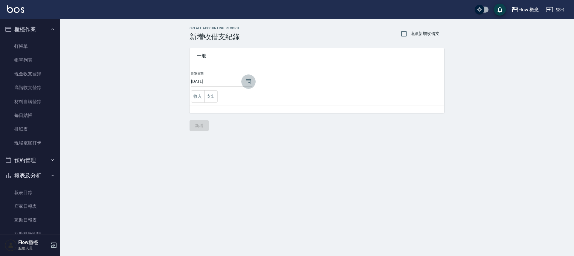
click at [245, 82] on icon "Choose date, selected date is 2025-09-15" at bounding box center [248, 81] width 7 height 7
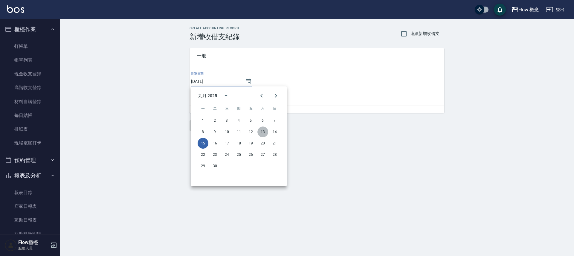
click at [265, 131] on button "13" at bounding box center [262, 131] width 11 height 11
type input "[DATE]"
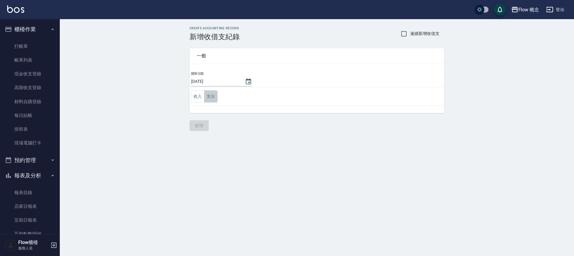
click at [212, 101] on button "支出" at bounding box center [210, 96] width 13 height 12
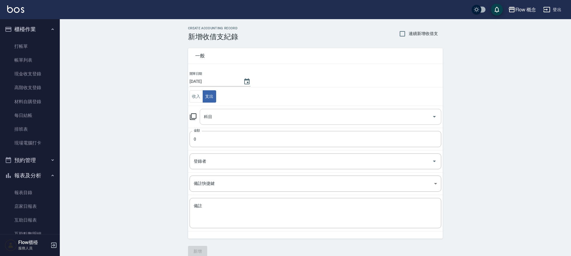
click at [226, 123] on div "科目" at bounding box center [321, 117] width 242 height 16
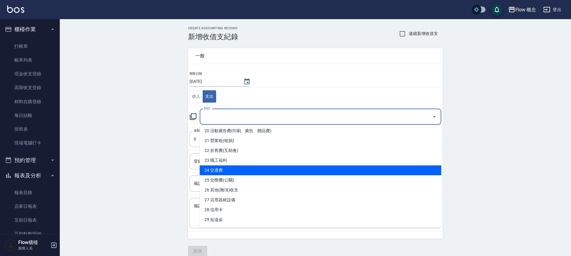
scroll to position [277, 0]
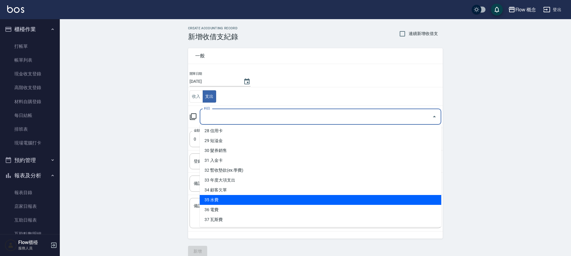
click at [231, 200] on li "35 水費" at bounding box center [321, 200] width 242 height 10
type input "35 水費"
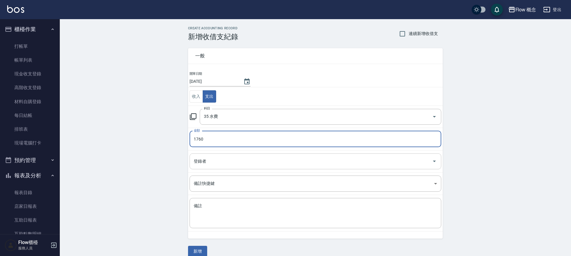
type input "1760"
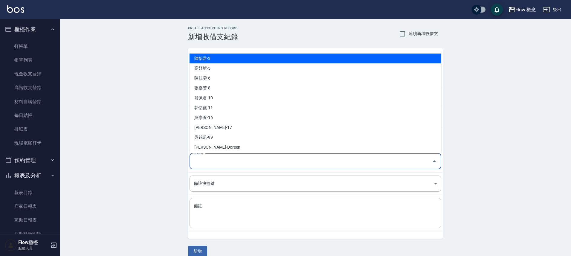
click at [221, 164] on input "登錄者" at bounding box center [310, 161] width 237 height 10
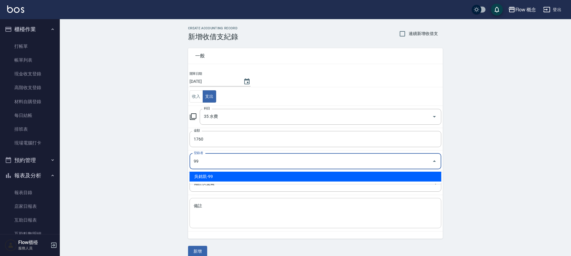
type input "99"
click at [213, 217] on textarea "備註" at bounding box center [315, 213] width 243 height 20
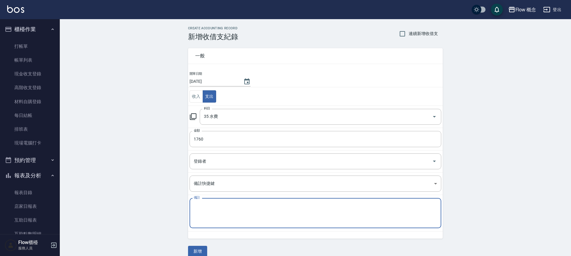
type textarea "f"
type textarea "g"
type textarea "ㄕ"
type textarea "水費"
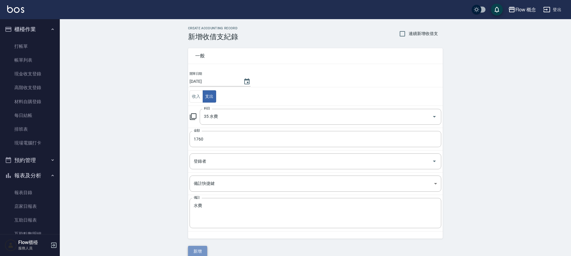
click at [200, 247] on button "新增" at bounding box center [197, 251] width 19 height 11
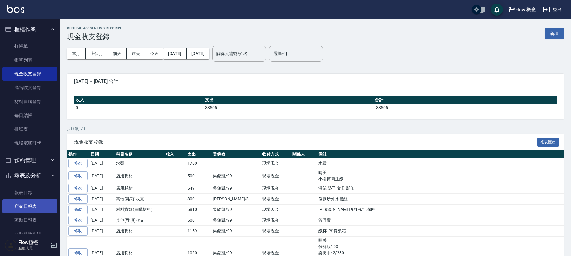
click at [33, 207] on link "店家日報表" at bounding box center [29, 206] width 55 height 14
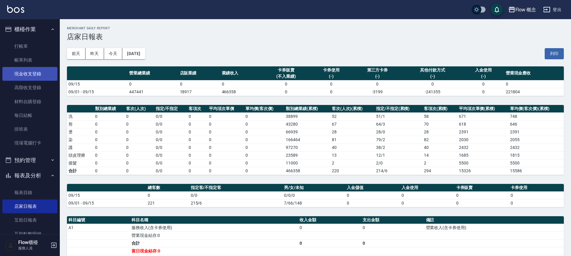
click at [43, 75] on link "現金收支登錄" at bounding box center [29, 74] width 55 height 14
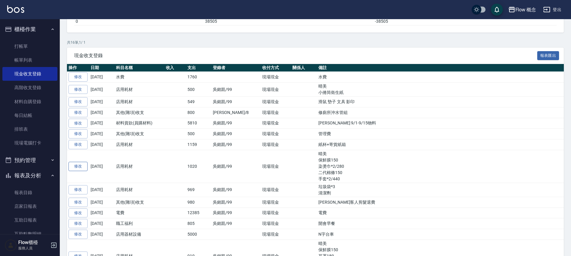
scroll to position [148, 0]
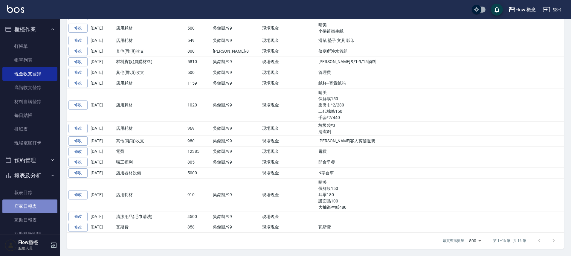
click at [33, 209] on link "店家日報表" at bounding box center [29, 206] width 55 height 14
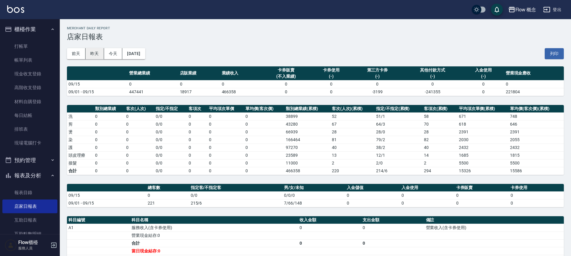
click at [96, 55] on button "昨天" at bounding box center [95, 53] width 19 height 11
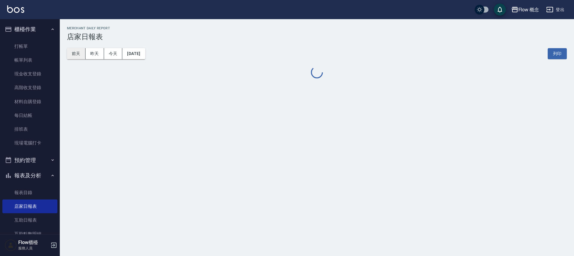
click at [76, 55] on button "前天" at bounding box center [76, 53] width 19 height 11
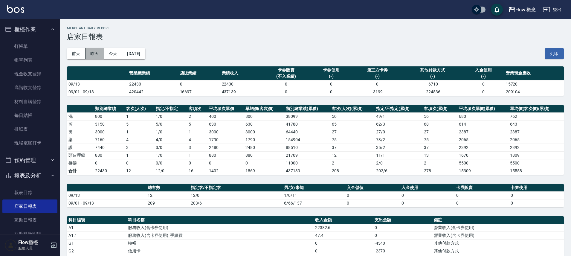
click at [98, 57] on button "昨天" at bounding box center [95, 53] width 19 height 11
click at [86, 48] on button "昨天" at bounding box center [95, 53] width 19 height 11
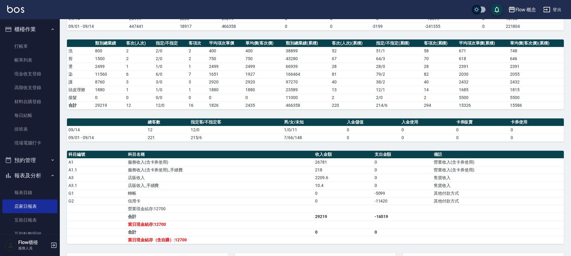
scroll to position [123, 0]
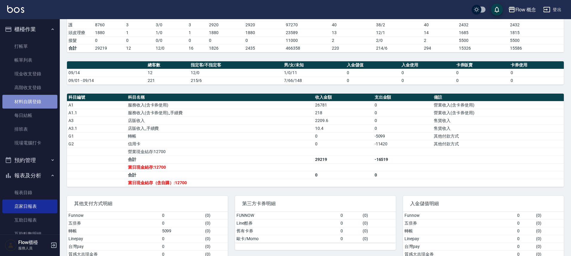
click at [32, 107] on link "材料自購登錄" at bounding box center [29, 102] width 55 height 14
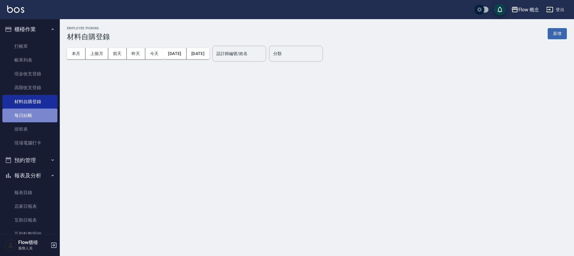
click at [30, 113] on link "每日結帳" at bounding box center [29, 116] width 55 height 14
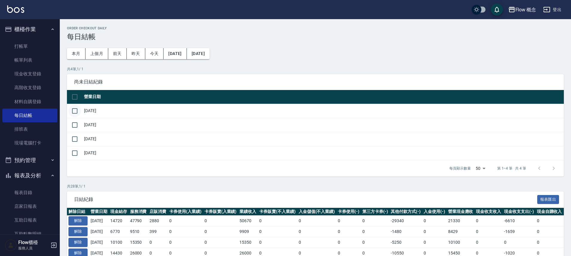
click at [73, 110] on input "checkbox" at bounding box center [74, 111] width 13 height 13
checkbox input "true"
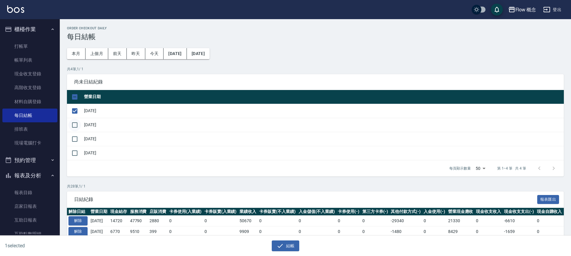
click at [75, 125] on input "checkbox" at bounding box center [74, 125] width 13 height 13
checkbox input "true"
click at [76, 137] on input "checkbox" at bounding box center [74, 139] width 13 height 13
checkbox input "true"
click at [292, 244] on button "結帳" at bounding box center [286, 245] width 28 height 11
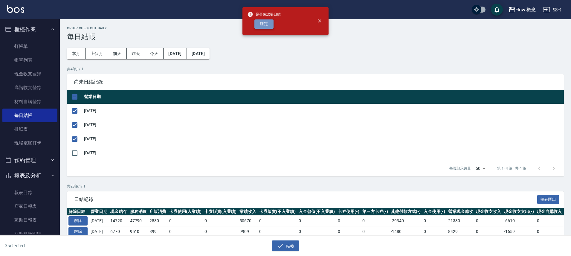
click at [264, 27] on button "確定" at bounding box center [263, 23] width 19 height 9
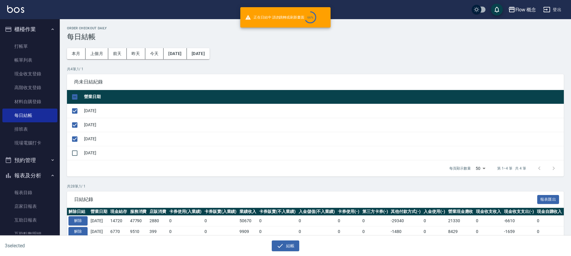
checkbox input "false"
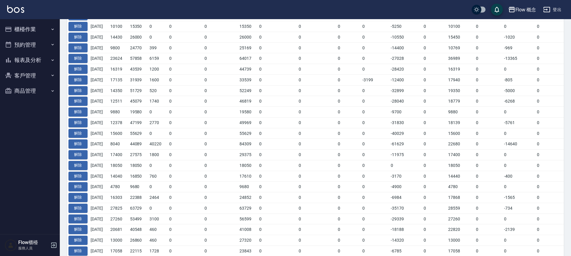
scroll to position [65, 0]
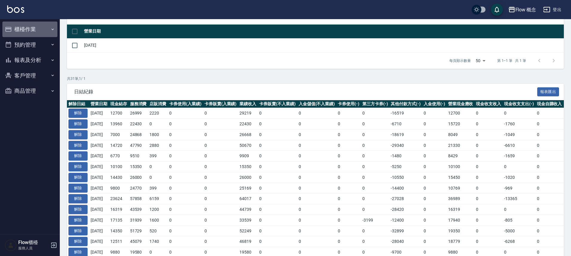
click at [30, 28] on button "櫃檯作業" at bounding box center [29, 30] width 55 height 16
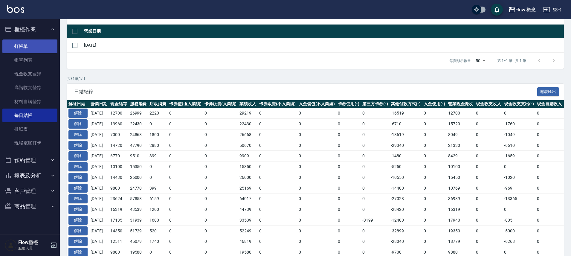
click at [34, 45] on link "打帳單" at bounding box center [29, 46] width 55 height 14
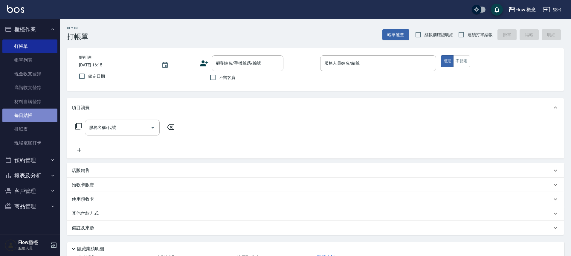
click at [32, 114] on link "每日結帳" at bounding box center [29, 116] width 55 height 14
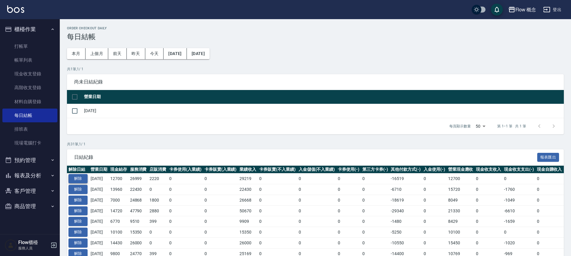
click at [84, 181] on button "解除" at bounding box center [77, 178] width 19 height 9
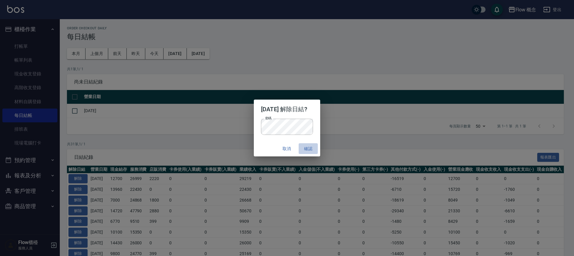
click at [313, 148] on button "確認" at bounding box center [308, 148] width 19 height 11
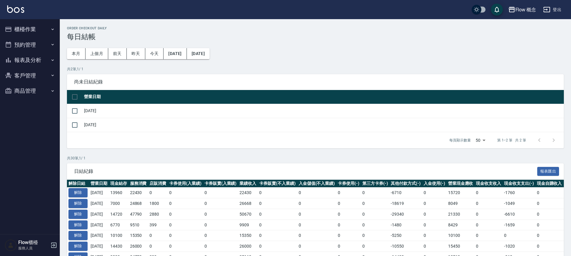
click at [23, 27] on button "櫃檯作業" at bounding box center [29, 30] width 55 height 16
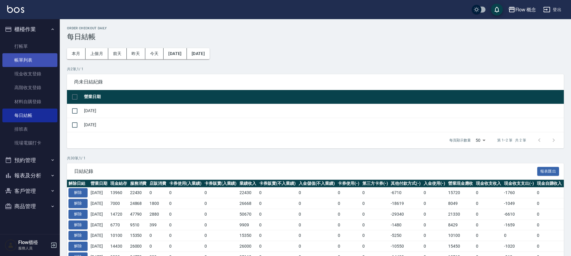
click at [22, 64] on link "帳單列表" at bounding box center [29, 60] width 55 height 14
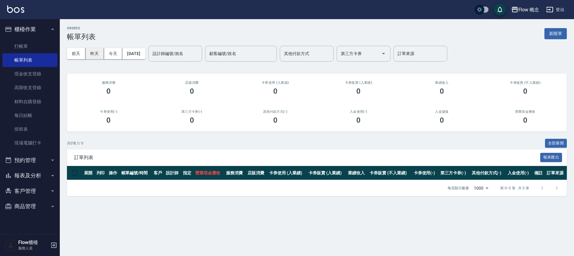
click at [93, 53] on button "昨天" at bounding box center [95, 53] width 19 height 11
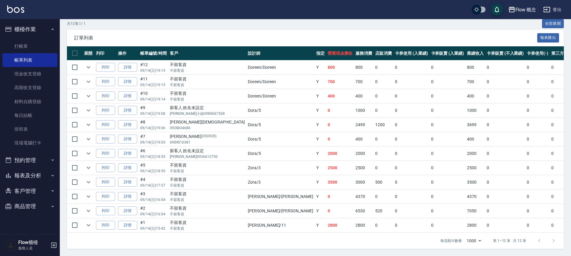
scroll to position [124, 0]
click at [134, 206] on link "詳情" at bounding box center [127, 210] width 19 height 9
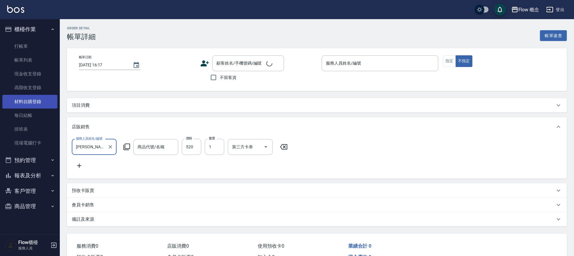
type input "2025/09/14 16:04"
checkbox input "true"
type input "Irene-Irene"
type input "FB/Instagram"
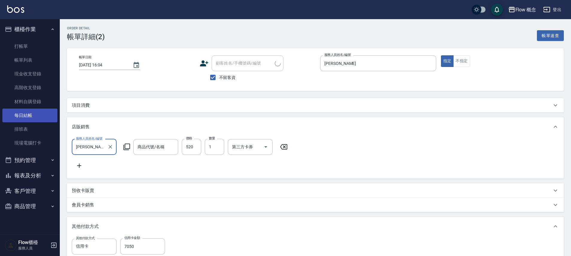
click at [40, 111] on link "每日結帳" at bounding box center [29, 116] width 55 height 14
click at [38, 112] on link "每日結帳" at bounding box center [29, 116] width 55 height 14
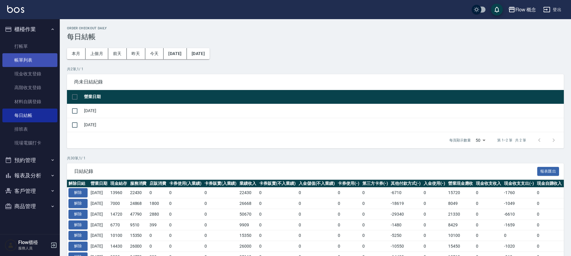
click at [36, 57] on link "帳單列表" at bounding box center [29, 60] width 55 height 14
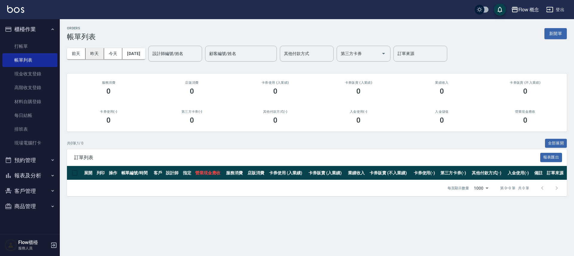
click at [97, 53] on button "昨天" at bounding box center [95, 53] width 19 height 11
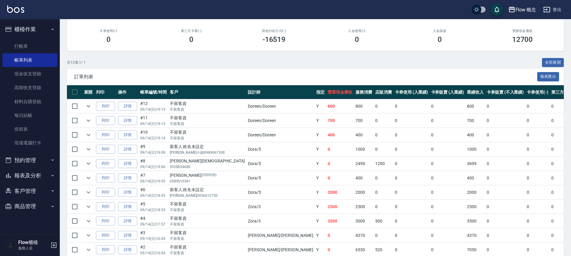
scroll to position [124, 0]
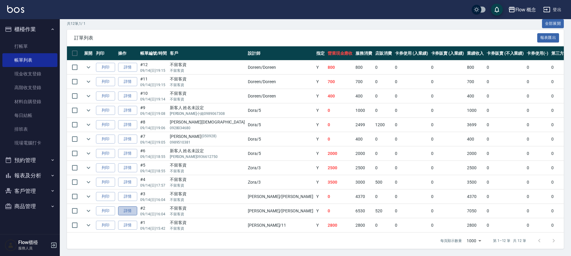
click at [129, 207] on link "詳情" at bounding box center [127, 210] width 19 height 9
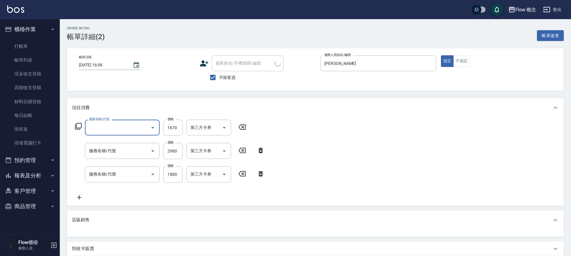
type input "染髮(401)"
type input "京喚羽（Irene）(521)"
type input "深層蘊髮(Irene)(605)"
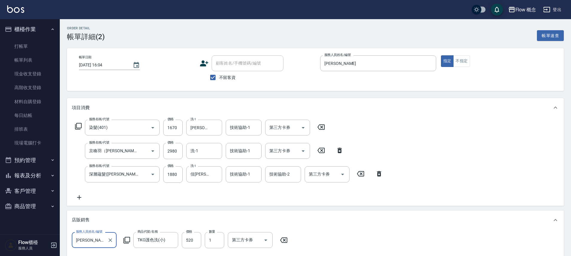
type input "TKO護色洗(小)"
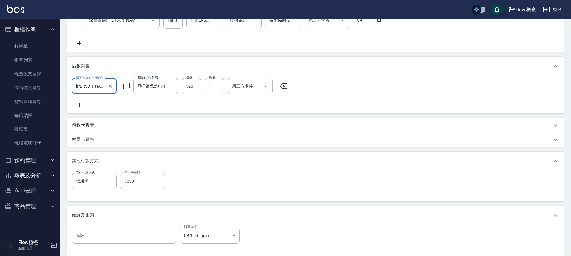
scroll to position [223, 0]
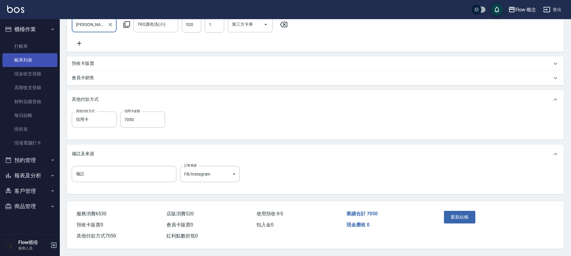
click at [27, 63] on link "帳單列表" at bounding box center [29, 60] width 55 height 14
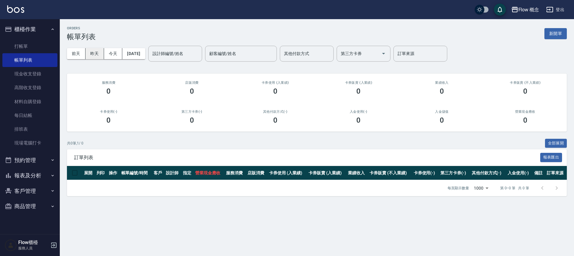
click at [88, 54] on button "昨天" at bounding box center [95, 53] width 19 height 11
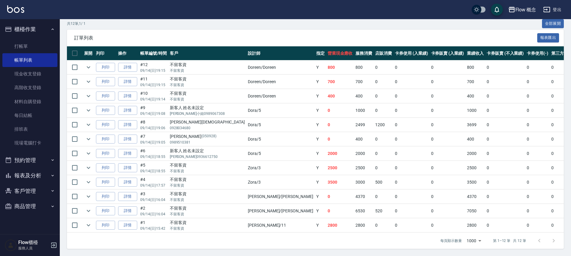
scroll to position [124, 0]
click at [127, 209] on link "詳情" at bounding box center [127, 210] width 19 height 9
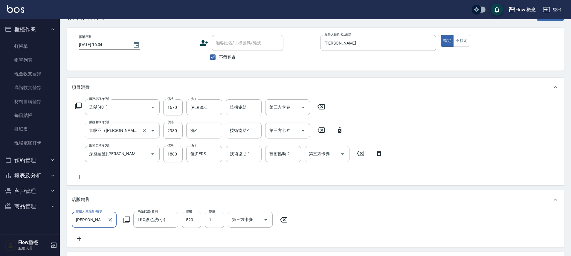
scroll to position [20, 0]
click at [77, 177] on icon at bounding box center [79, 177] width 15 height 7
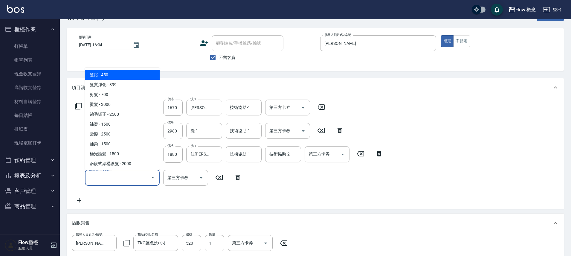
click at [89, 176] on input "服務名稱/代號" at bounding box center [118, 178] width 60 height 10
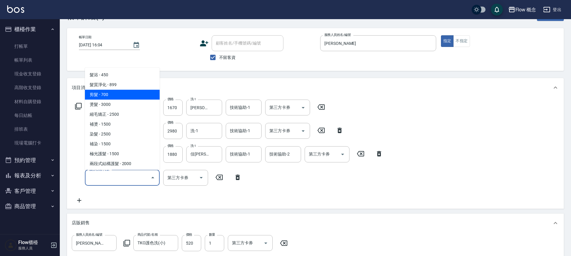
click at [100, 96] on span "剪髮 - 700" at bounding box center [122, 95] width 75 height 10
type input "剪髮(201)"
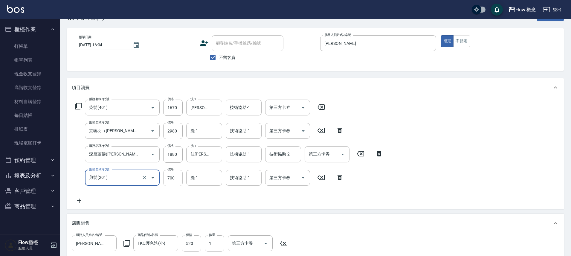
click at [170, 173] on input "700" at bounding box center [172, 178] width 19 height 16
type input "100"
click at [497, 145] on div "服務名稱/代號 染髮(401) 服務名稱/代號 價格 1670 價格 洗-1 恬恬-11 洗-1 技術協助-1 技術協助-1 第三方卡券 第三方卡券 服務名稱…" at bounding box center [315, 153] width 497 height 112
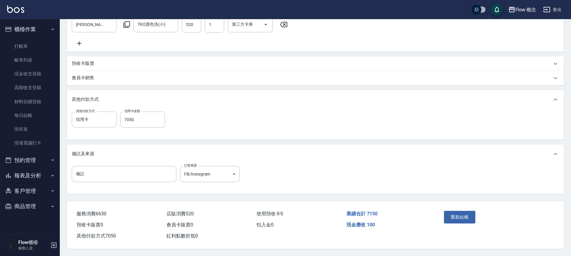
scroll to position [246, 0]
click at [468, 217] on button "重新結帳" at bounding box center [460, 217] width 32 height 13
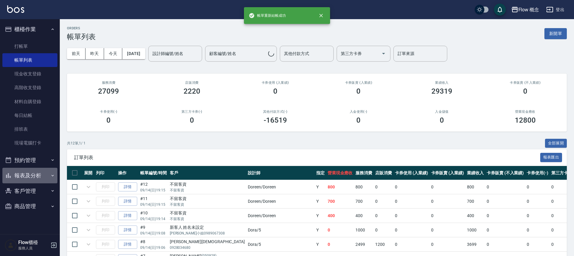
click at [29, 174] on button "報表及分析" at bounding box center [29, 176] width 55 height 16
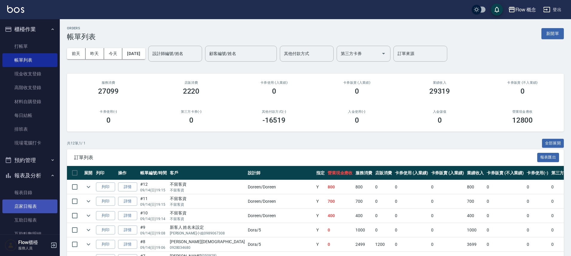
click at [32, 205] on link "店家日報表" at bounding box center [29, 206] width 55 height 14
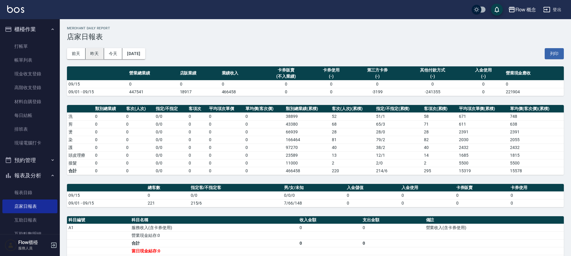
click at [97, 54] on button "昨天" at bounding box center [95, 53] width 19 height 11
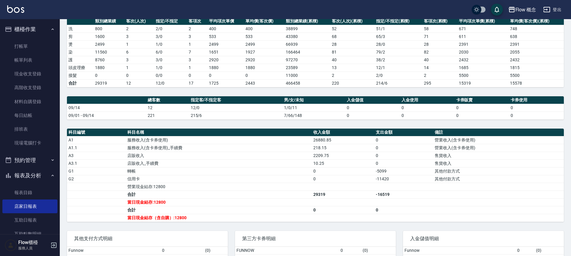
scroll to position [147, 0]
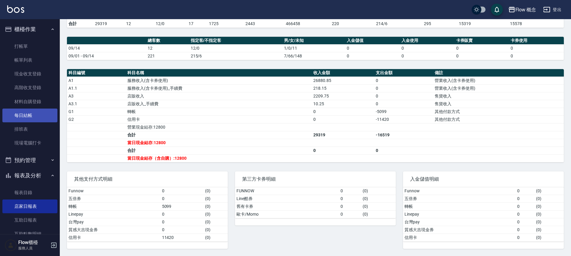
click at [38, 113] on link "每日結帳" at bounding box center [29, 116] width 55 height 14
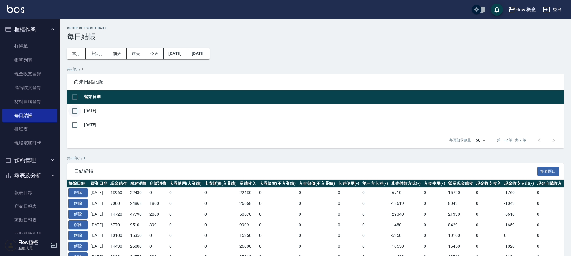
click at [75, 113] on input "checkbox" at bounding box center [74, 111] width 13 height 13
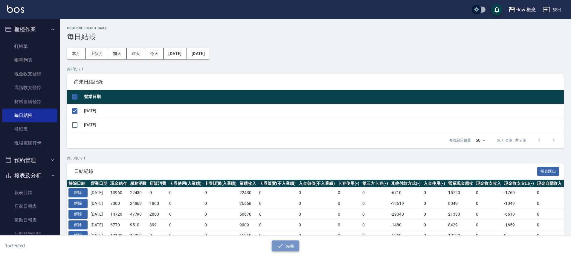
click at [289, 249] on button "結帳" at bounding box center [286, 245] width 28 height 11
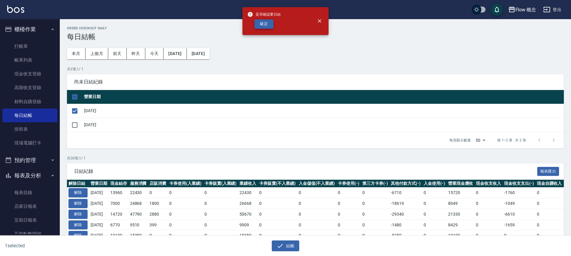
click at [264, 24] on button "確定" at bounding box center [263, 23] width 19 height 9
checkbox input "false"
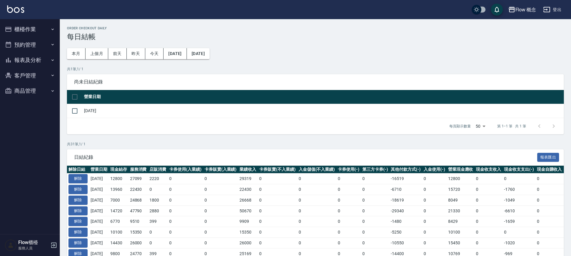
click at [36, 27] on button "櫃檯作業" at bounding box center [29, 30] width 55 height 16
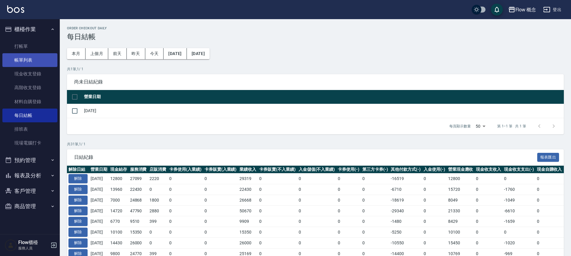
click at [33, 62] on link "帳單列表" at bounding box center [29, 60] width 55 height 14
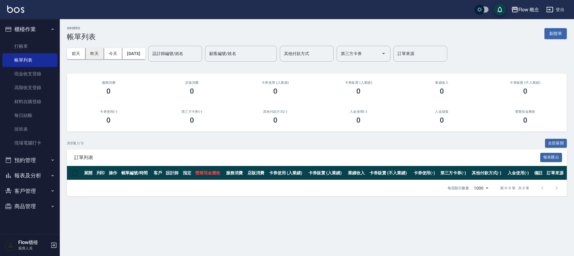
click at [100, 53] on button "昨天" at bounding box center [95, 53] width 19 height 11
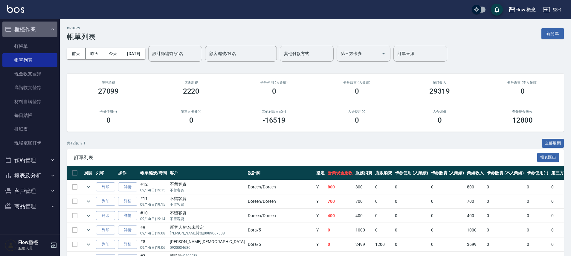
click at [41, 25] on button "櫃檯作業" at bounding box center [29, 30] width 55 height 16
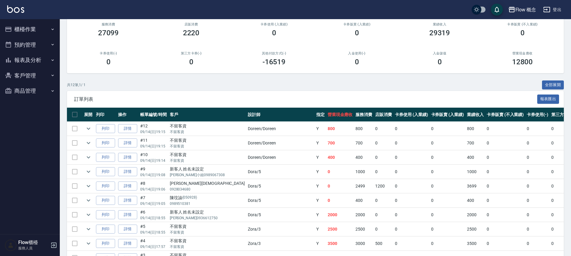
scroll to position [124, 0]
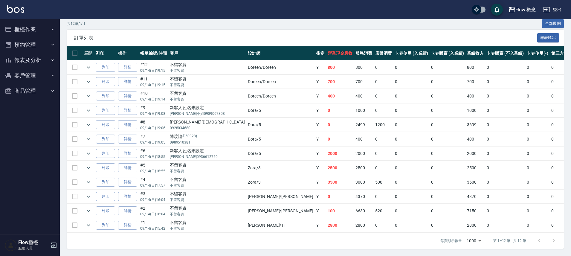
click at [20, 28] on button "櫃檯作業" at bounding box center [29, 30] width 55 height 16
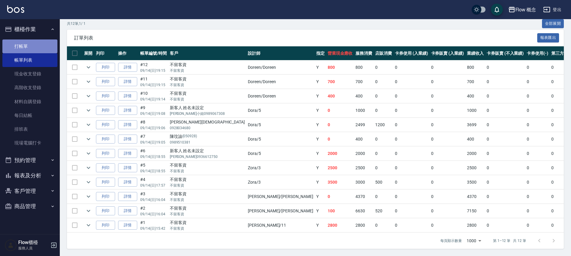
click at [40, 44] on link "打帳單" at bounding box center [29, 46] width 55 height 14
